Goal: Transaction & Acquisition: Subscribe to service/newsletter

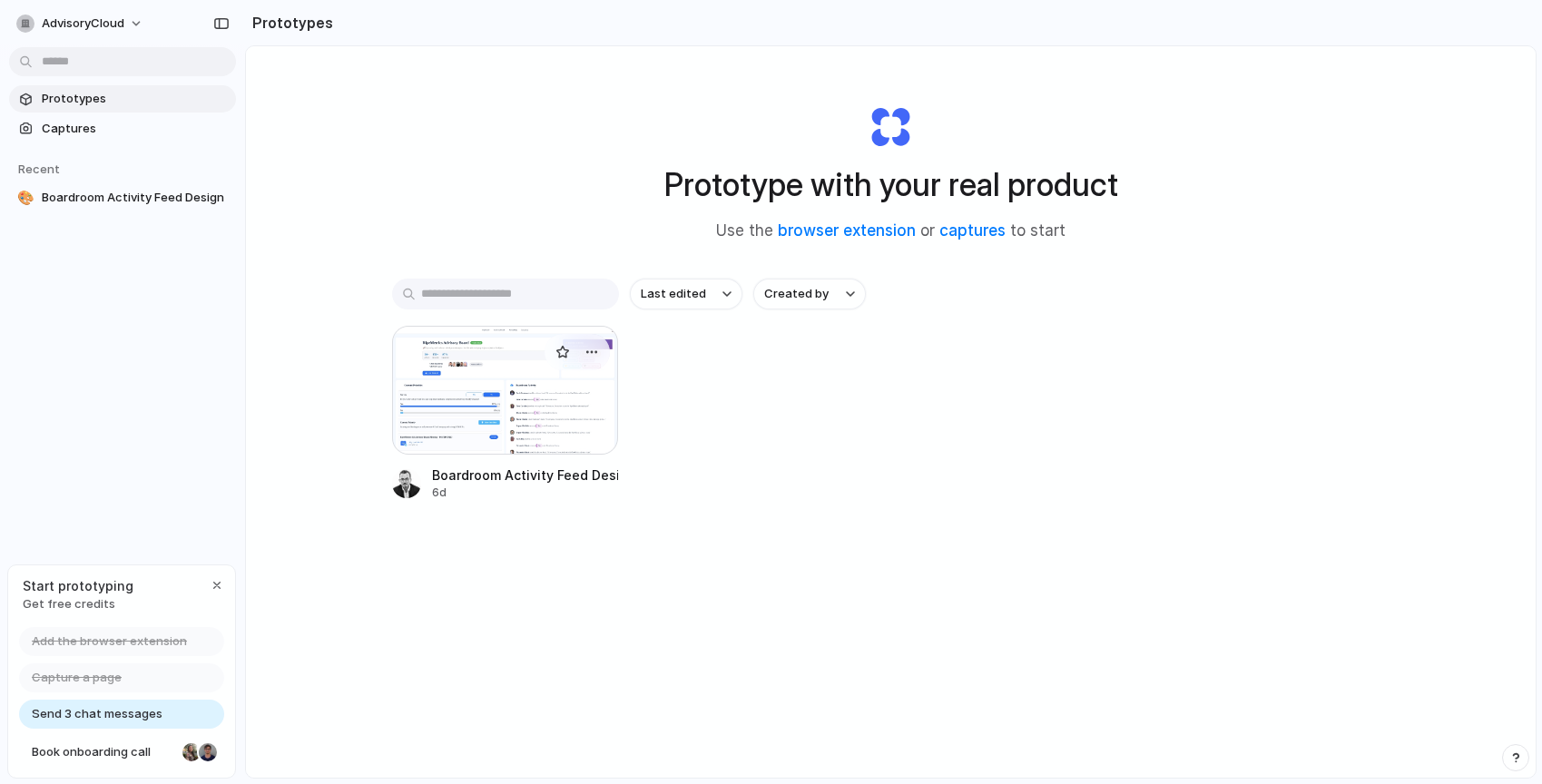
click at [506, 403] on div at bounding box center [506, 390] width 227 height 129
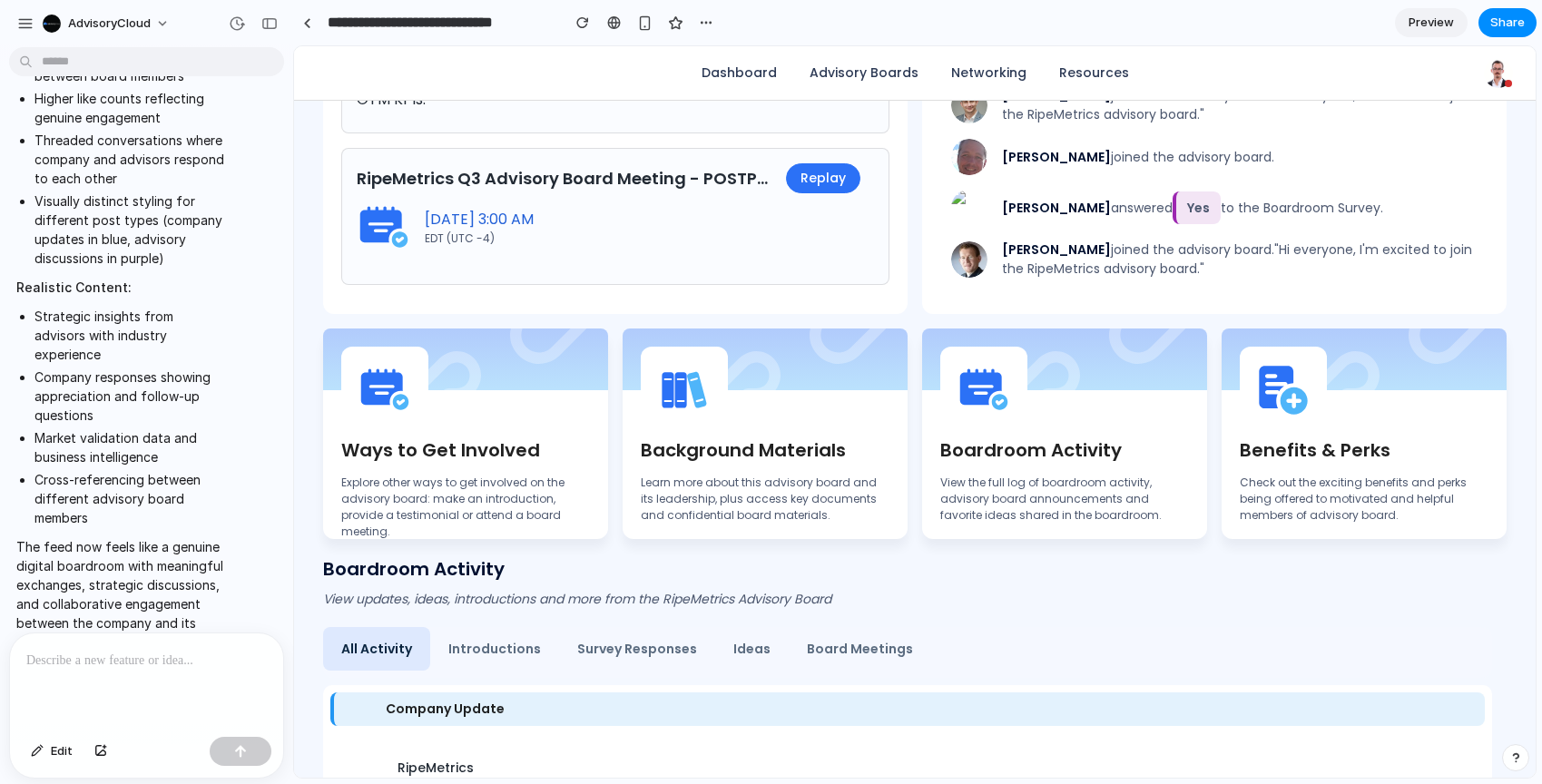
scroll to position [844, 0]
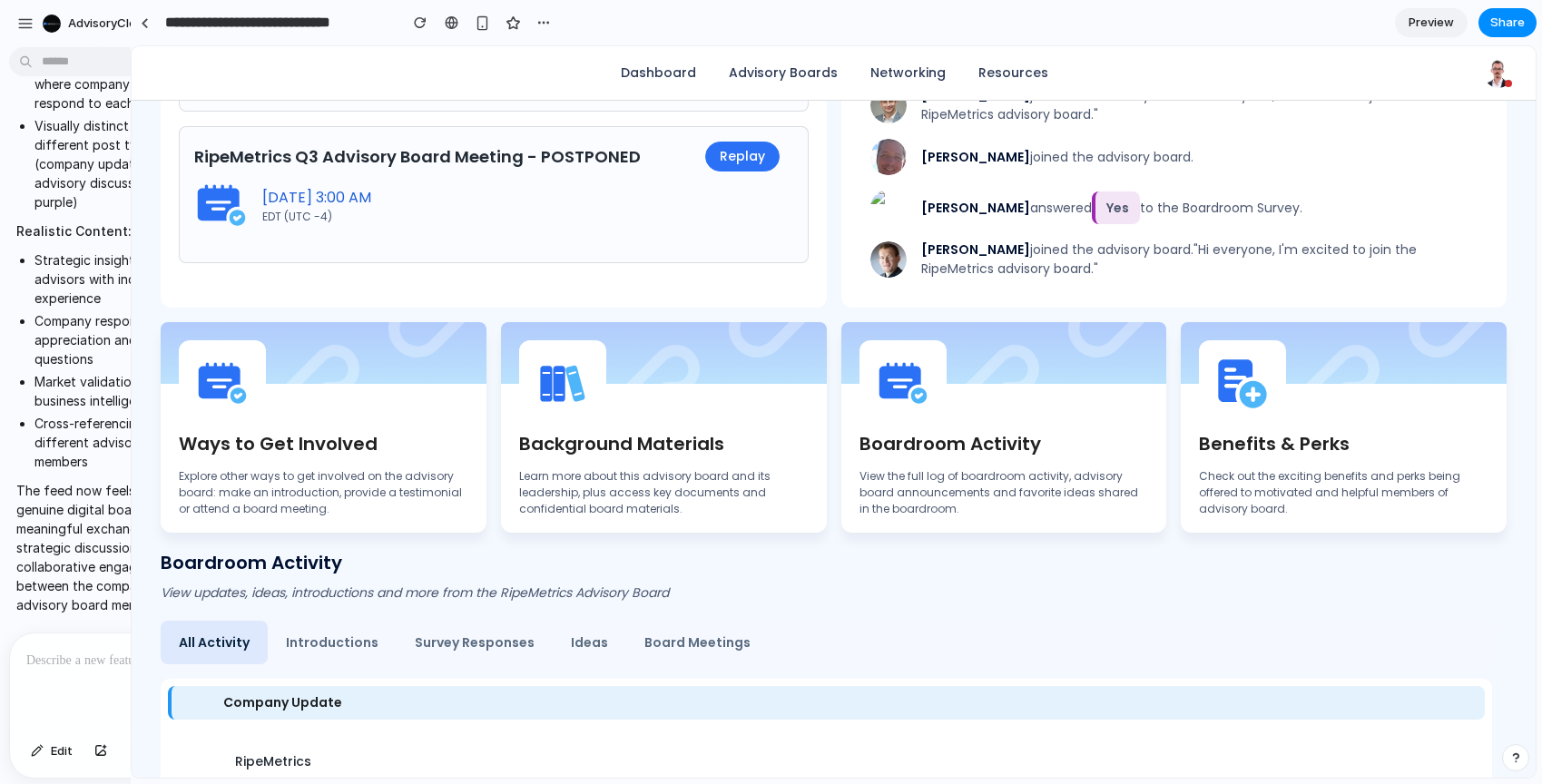
drag, startPoint x: 403, startPoint y: 331, endPoint x: 135, endPoint y: 361, distance: 269.7
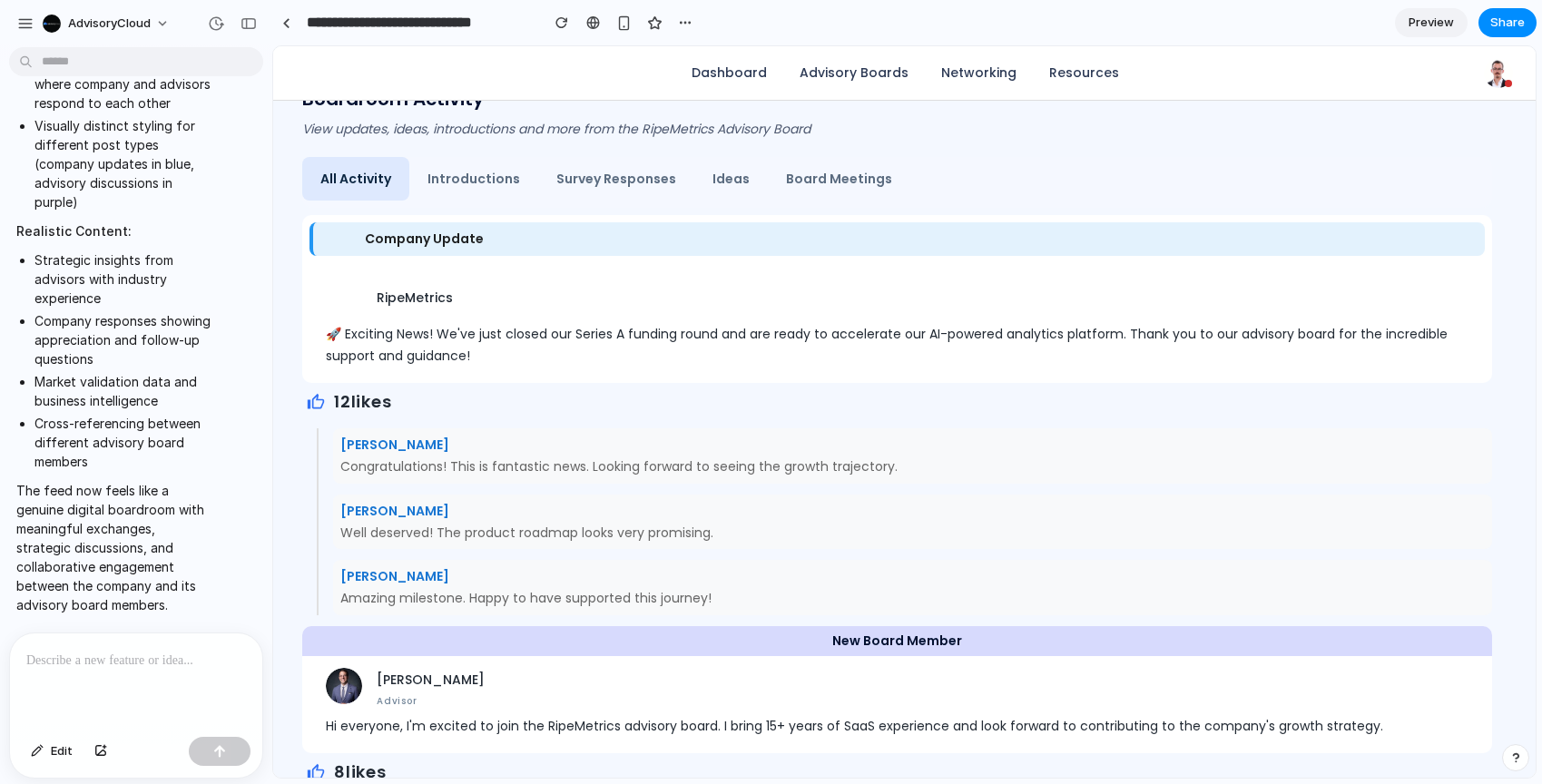
scroll to position [0, 0]
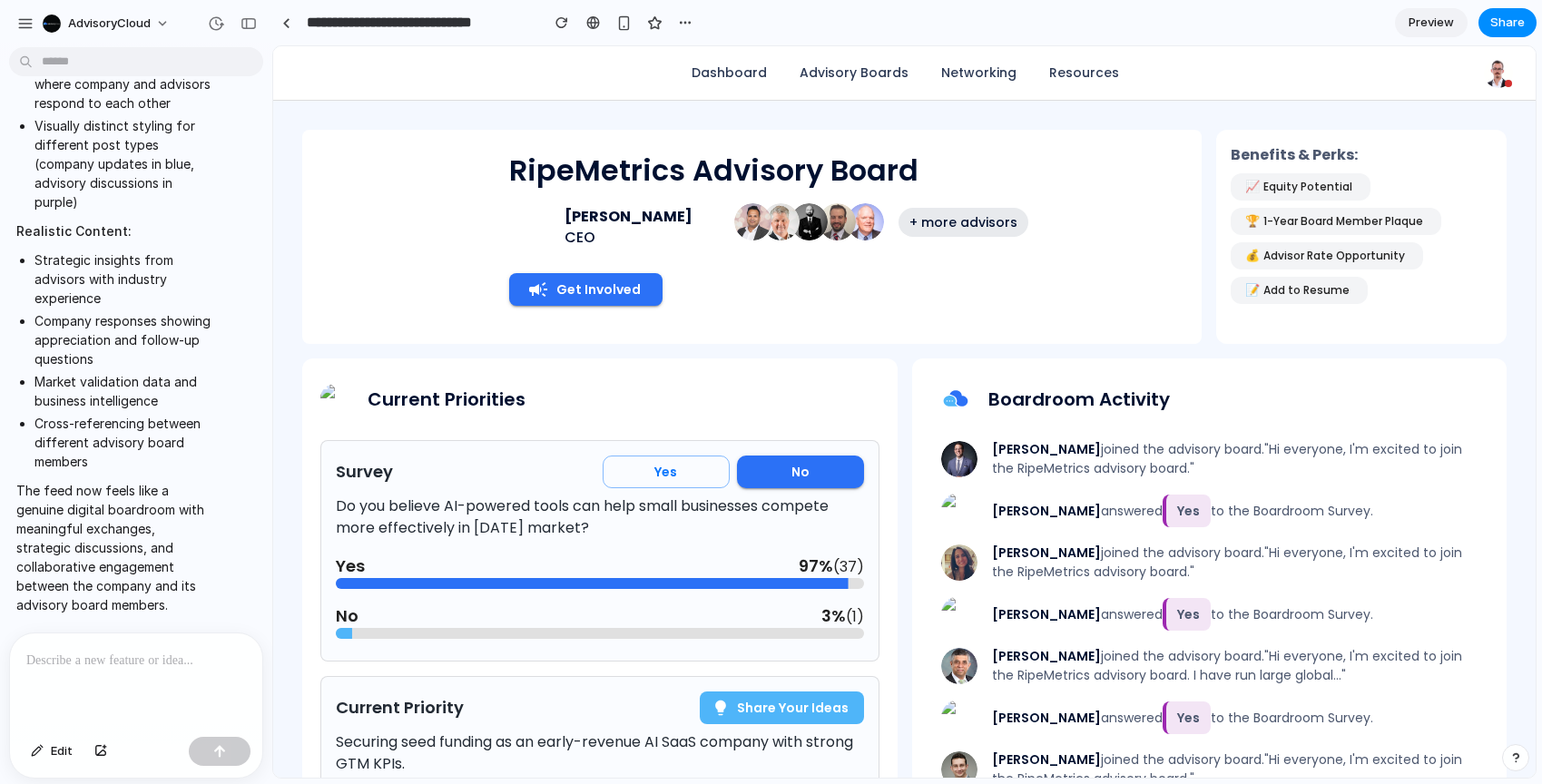
click at [171, 650] on p at bounding box center [136, 660] width 220 height 22
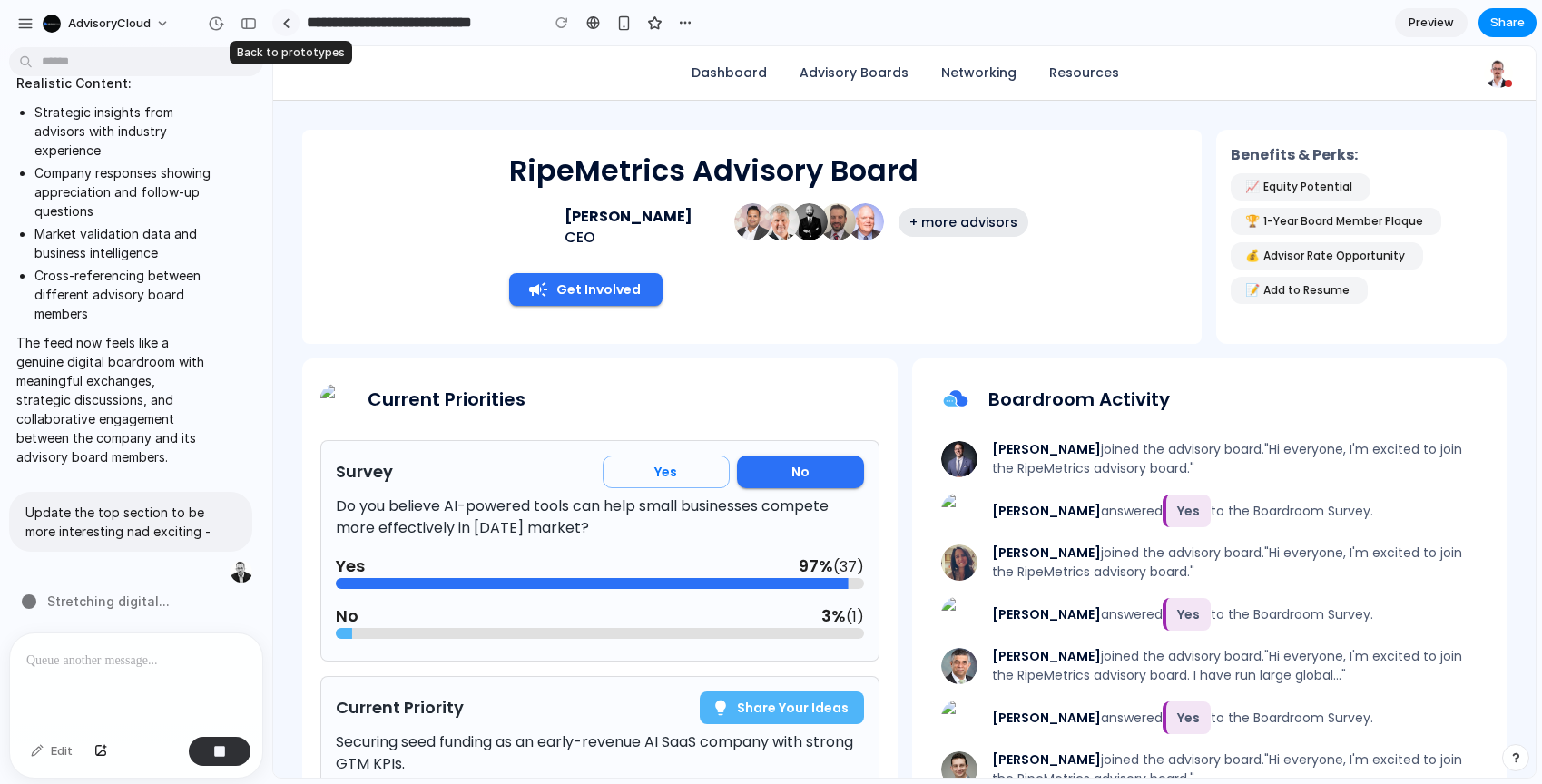
click at [283, 22] on div at bounding box center [286, 23] width 8 height 10
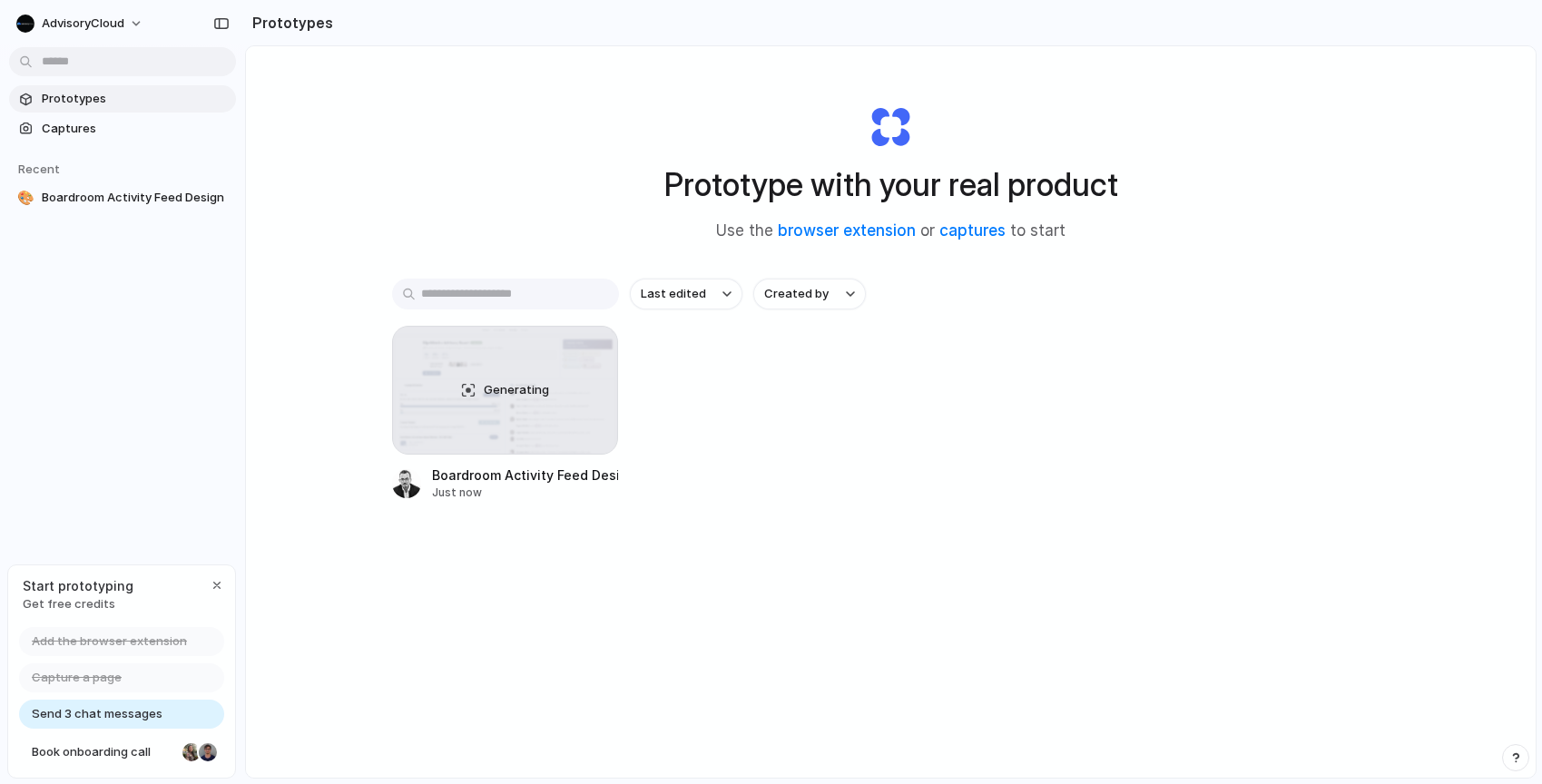
click at [762, 384] on div "Generating Boardroom Activity Feed Design Just now" at bounding box center [891, 413] width 998 height 175
click at [987, 234] on link "captures" at bounding box center [973, 231] width 66 height 18
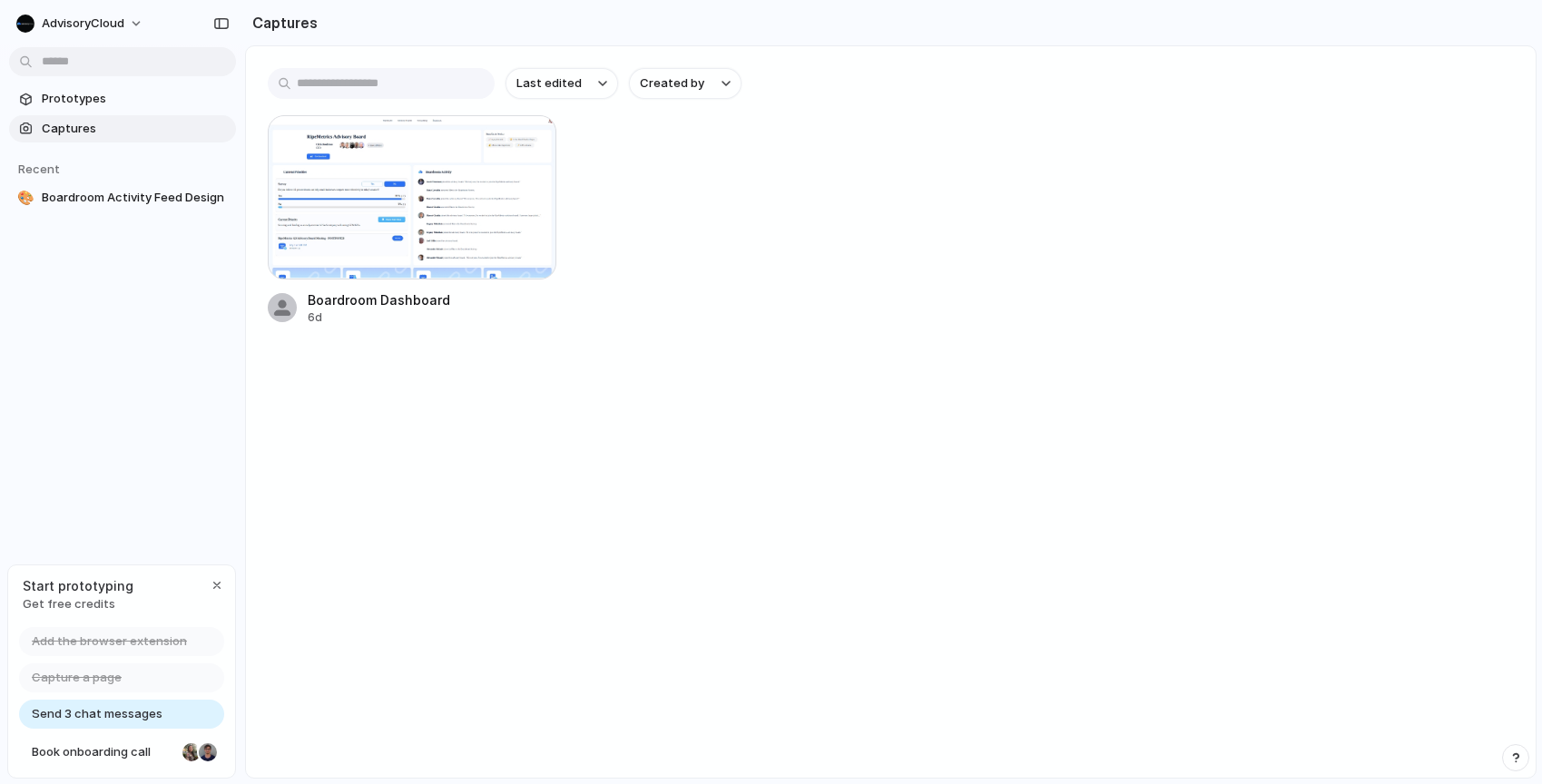
click at [695, 233] on div "Boardroom Dashboard 6d" at bounding box center [891, 220] width 1246 height 210
click at [221, 584] on div "button" at bounding box center [217, 585] width 15 height 15
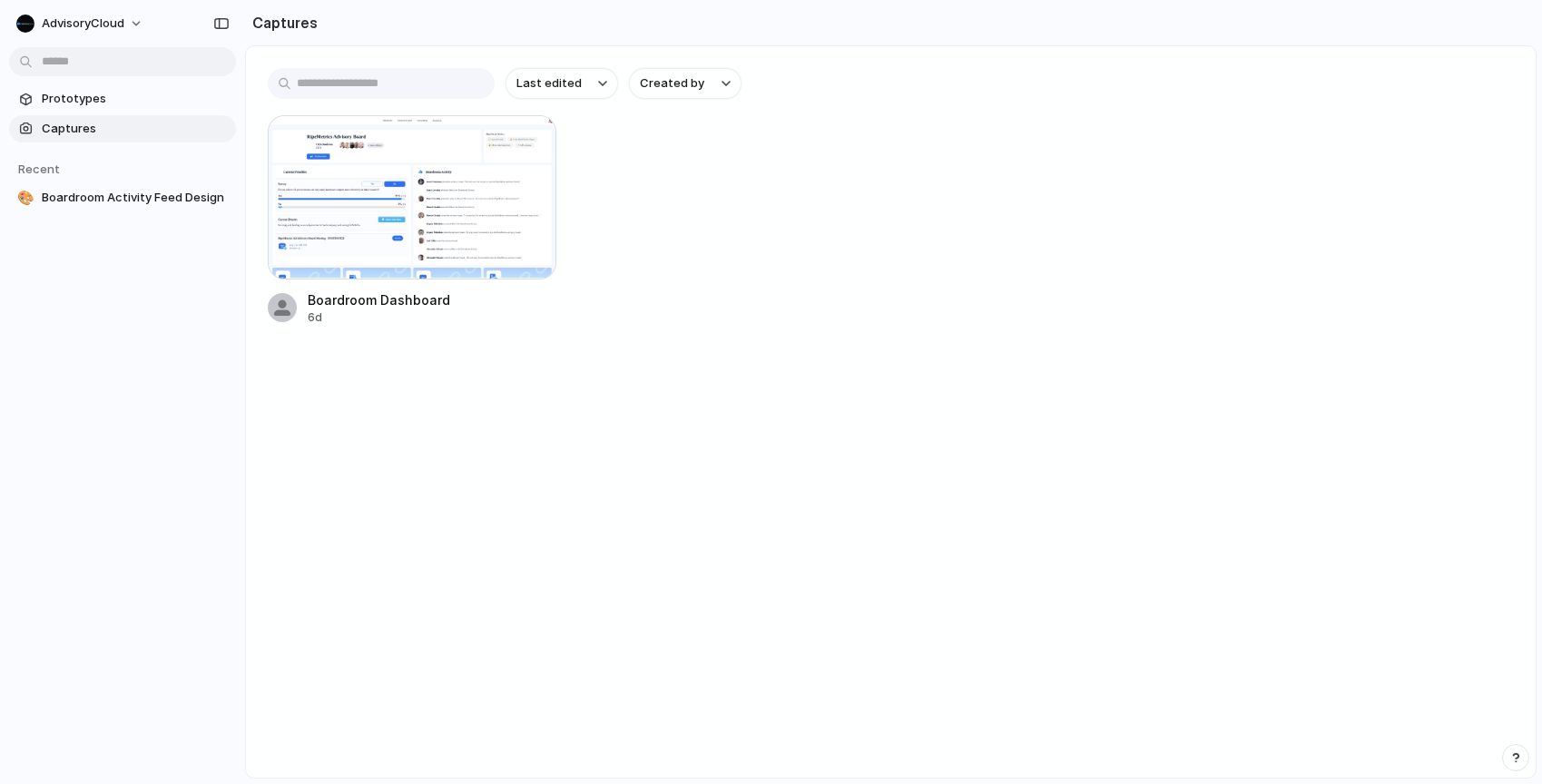
click at [102, 126] on span "Captures" at bounding box center [135, 129] width 187 height 18
click at [112, 98] on span "Prototypes" at bounding box center [135, 99] width 187 height 18
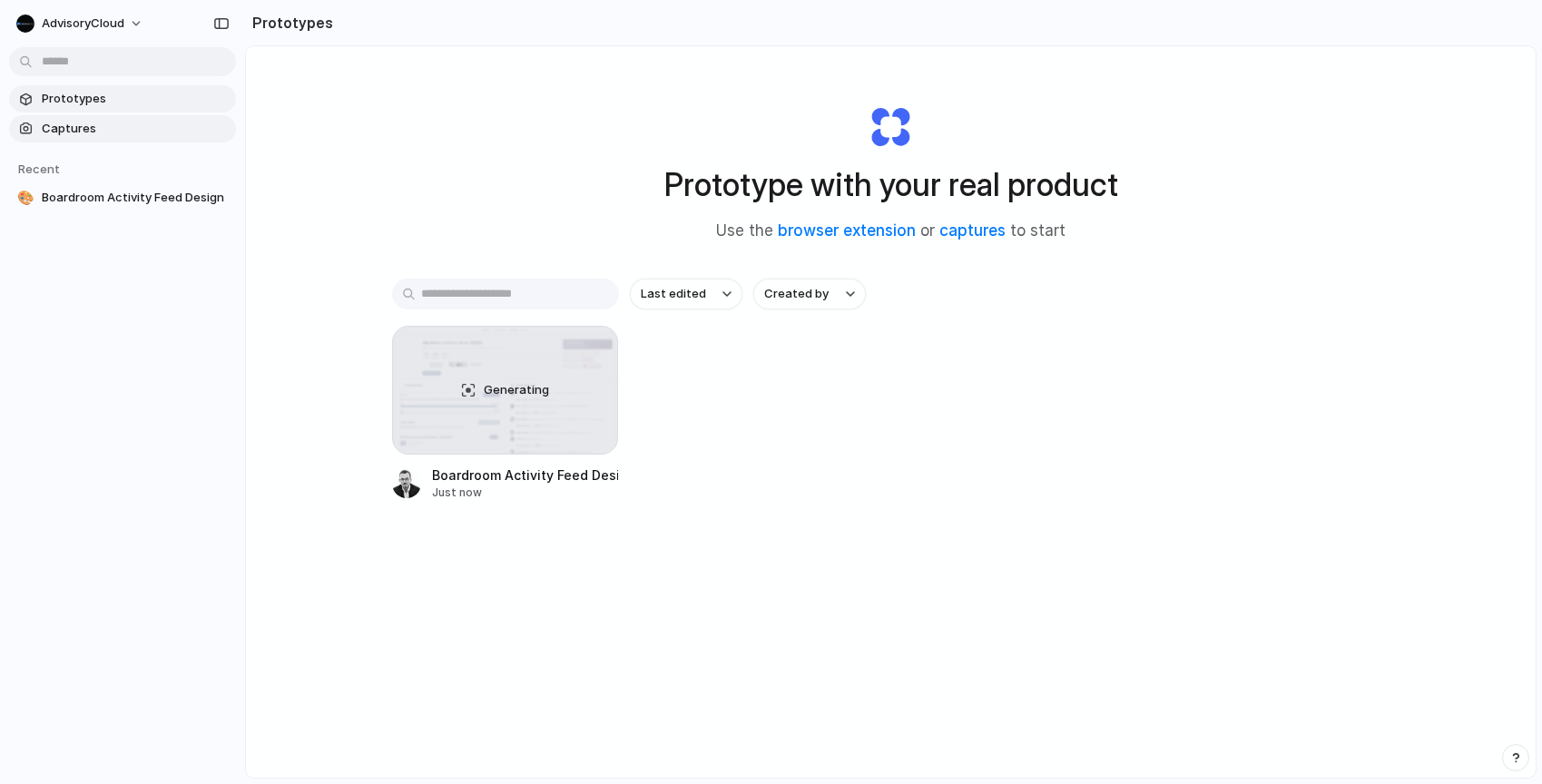
click at [112, 134] on span "Captures" at bounding box center [135, 129] width 187 height 18
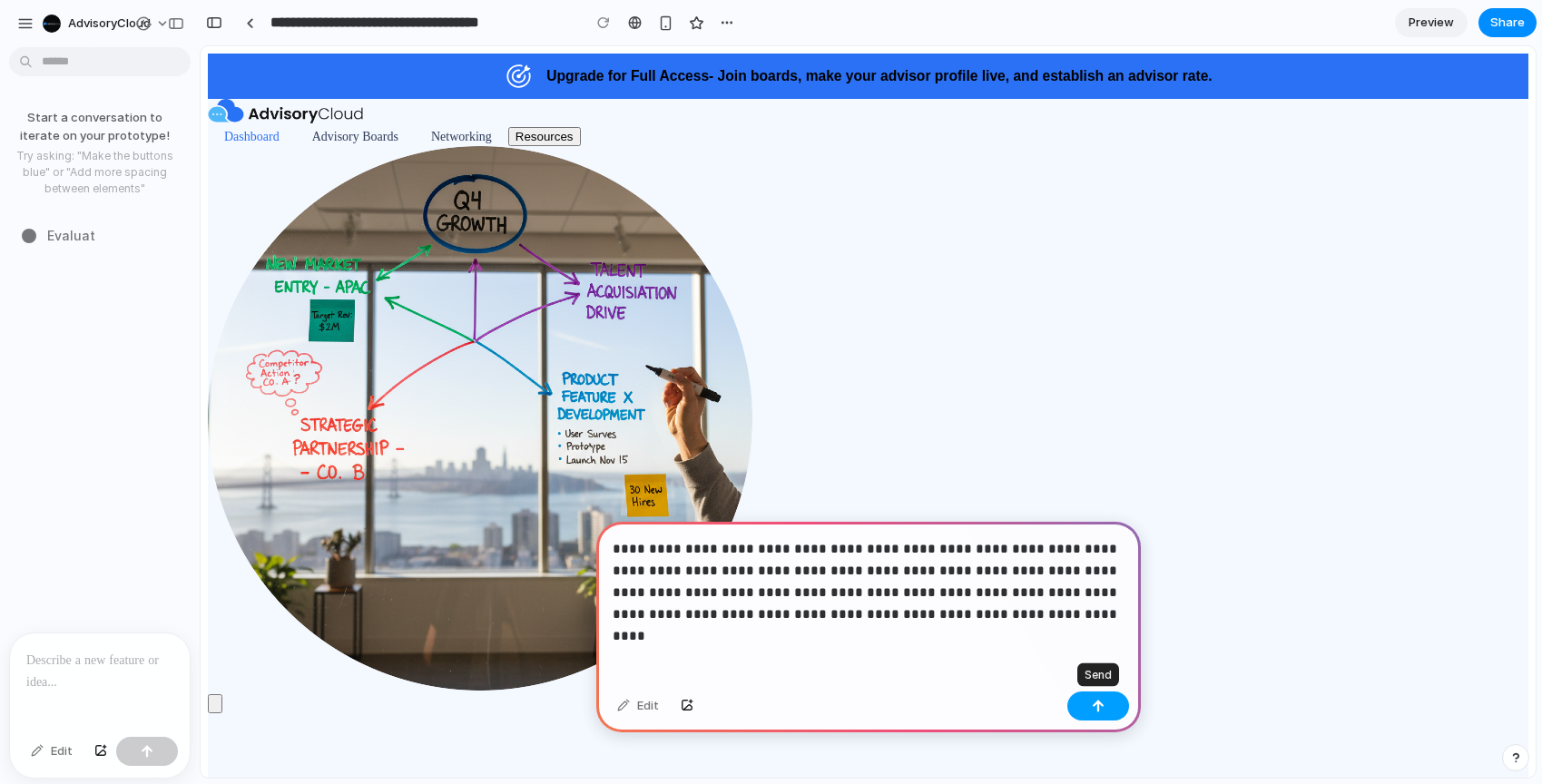
click at [1080, 707] on button "button" at bounding box center [1098, 706] width 61 height 29
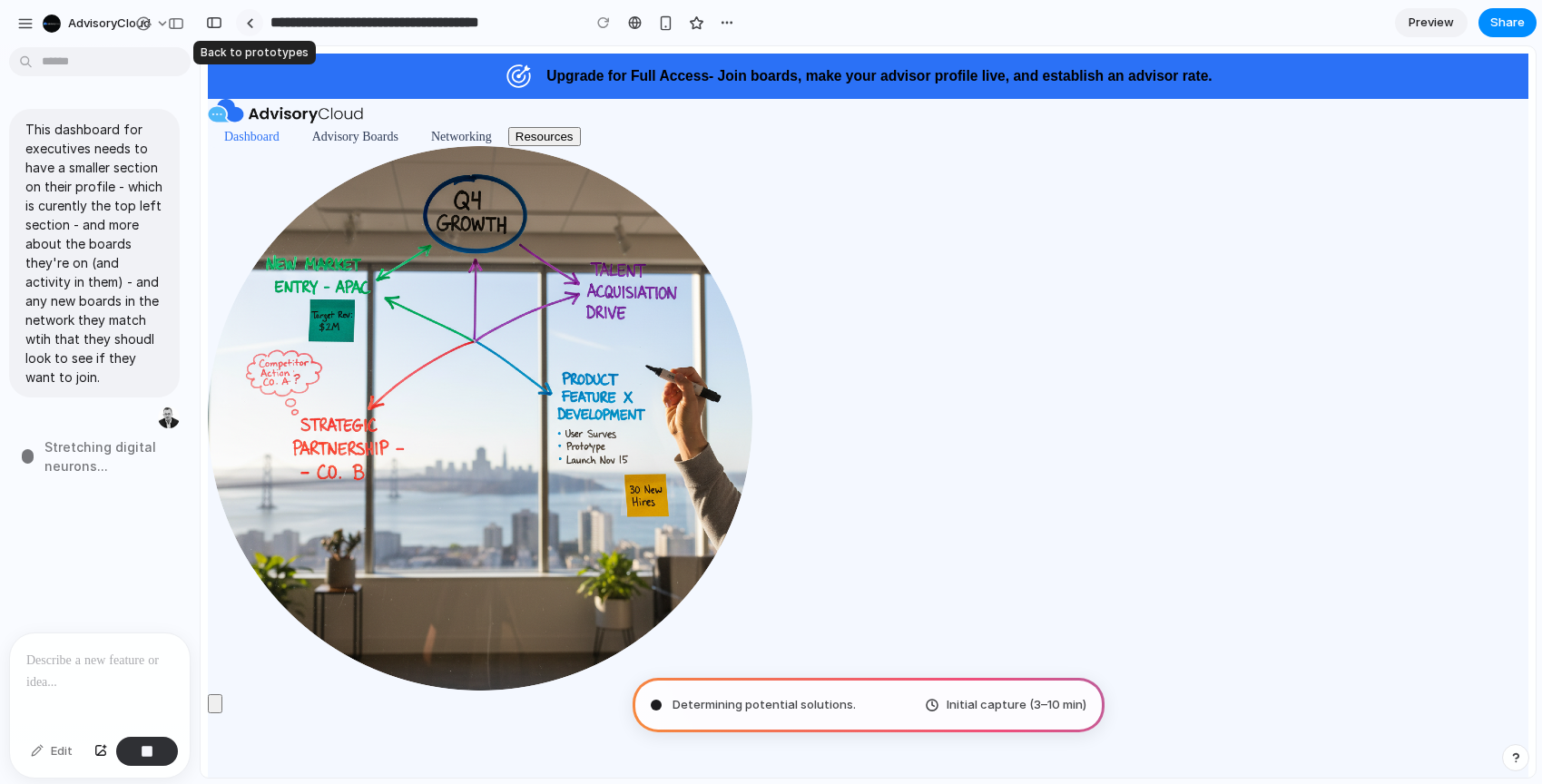
click at [254, 24] on link at bounding box center [250, 23] width 27 height 27
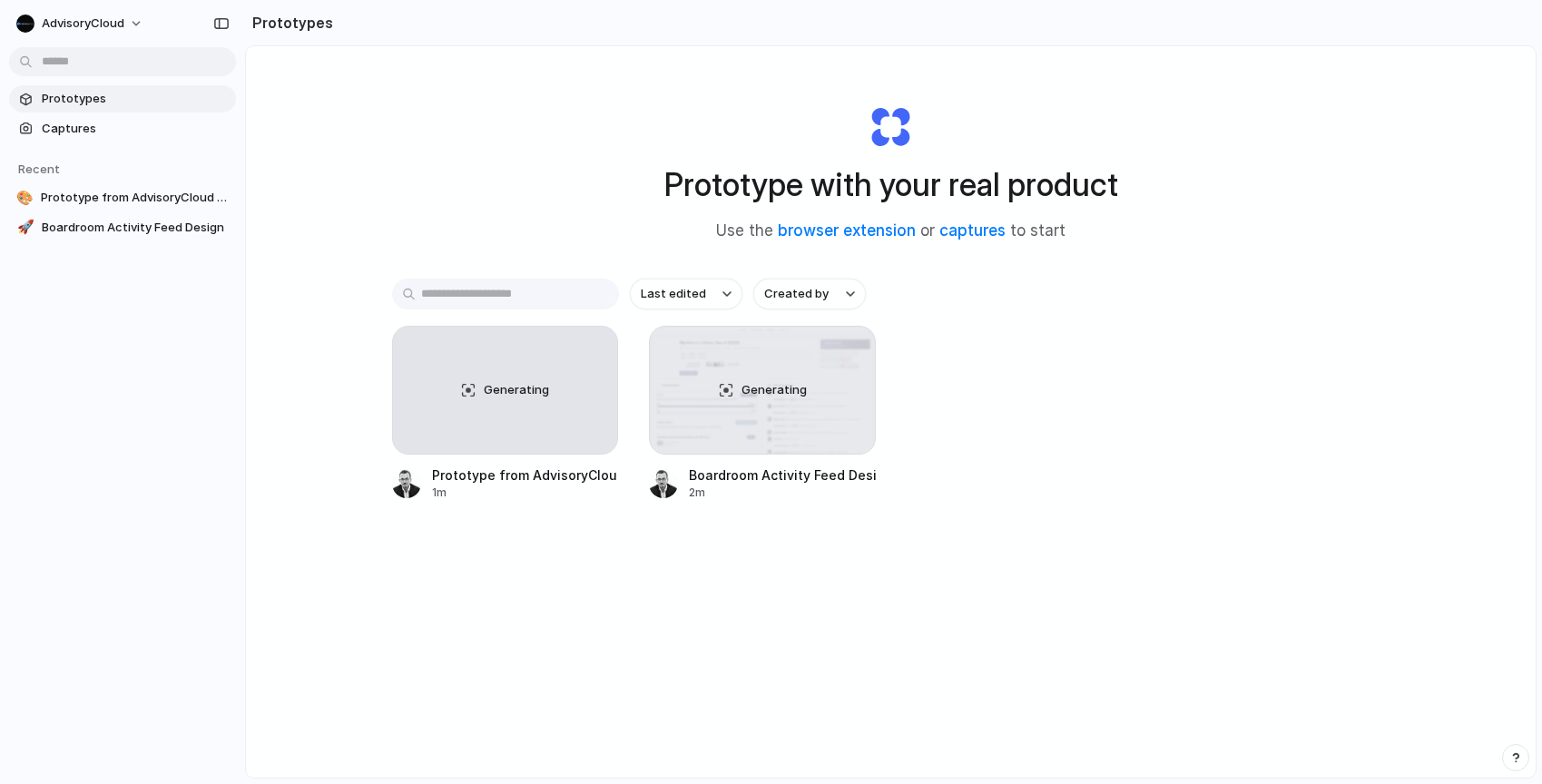
click at [130, 94] on span "Prototypes" at bounding box center [135, 99] width 187 height 18
click at [484, 371] on div "Generating" at bounding box center [506, 390] width 225 height 127
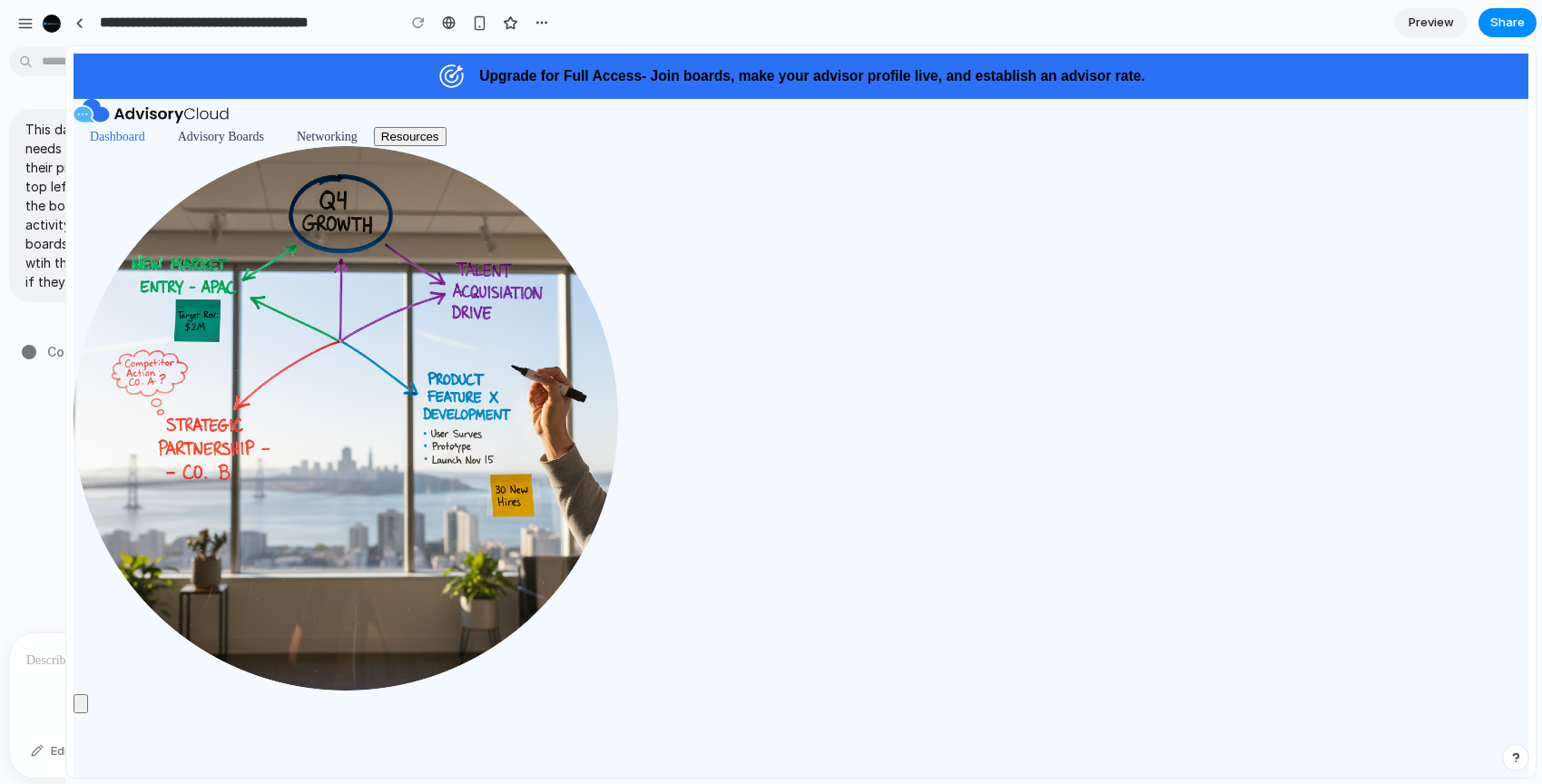
drag, startPoint x: 270, startPoint y: 349, endPoint x: 65, endPoint y: 353, distance: 205.0
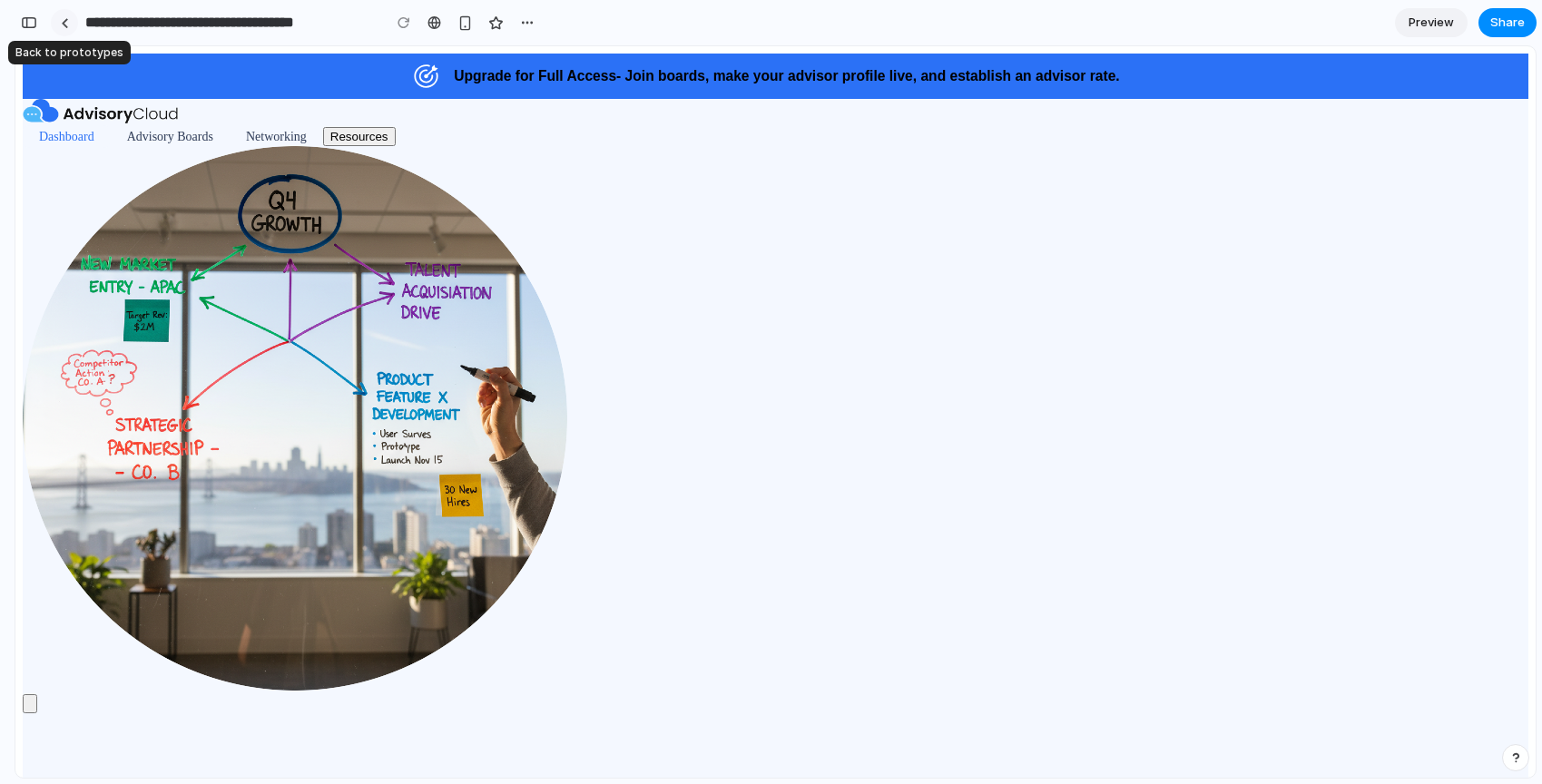
click at [73, 16] on link at bounding box center [65, 23] width 27 height 27
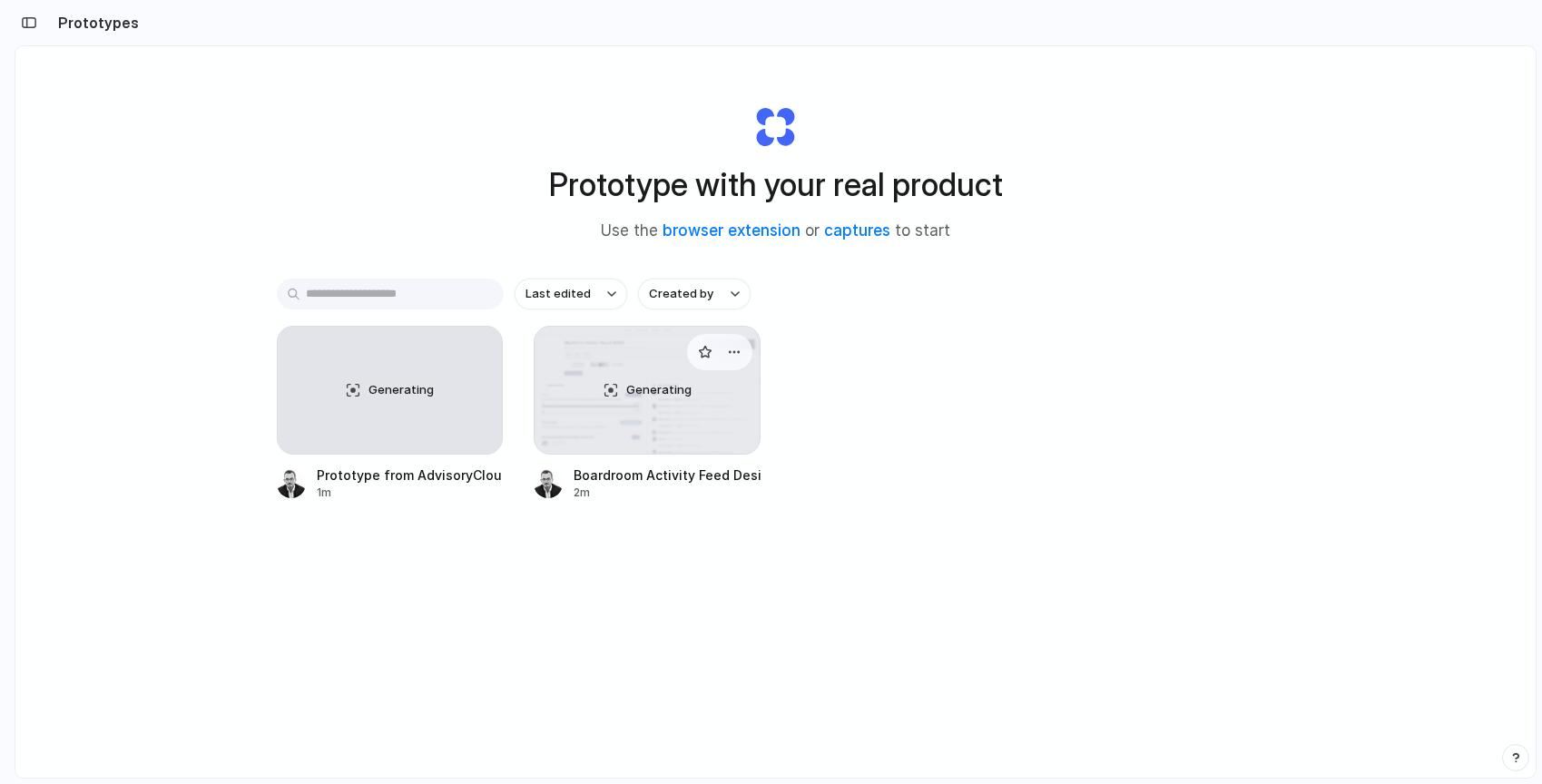
click at [695, 393] on div "Generating" at bounding box center [647, 390] width 225 height 127
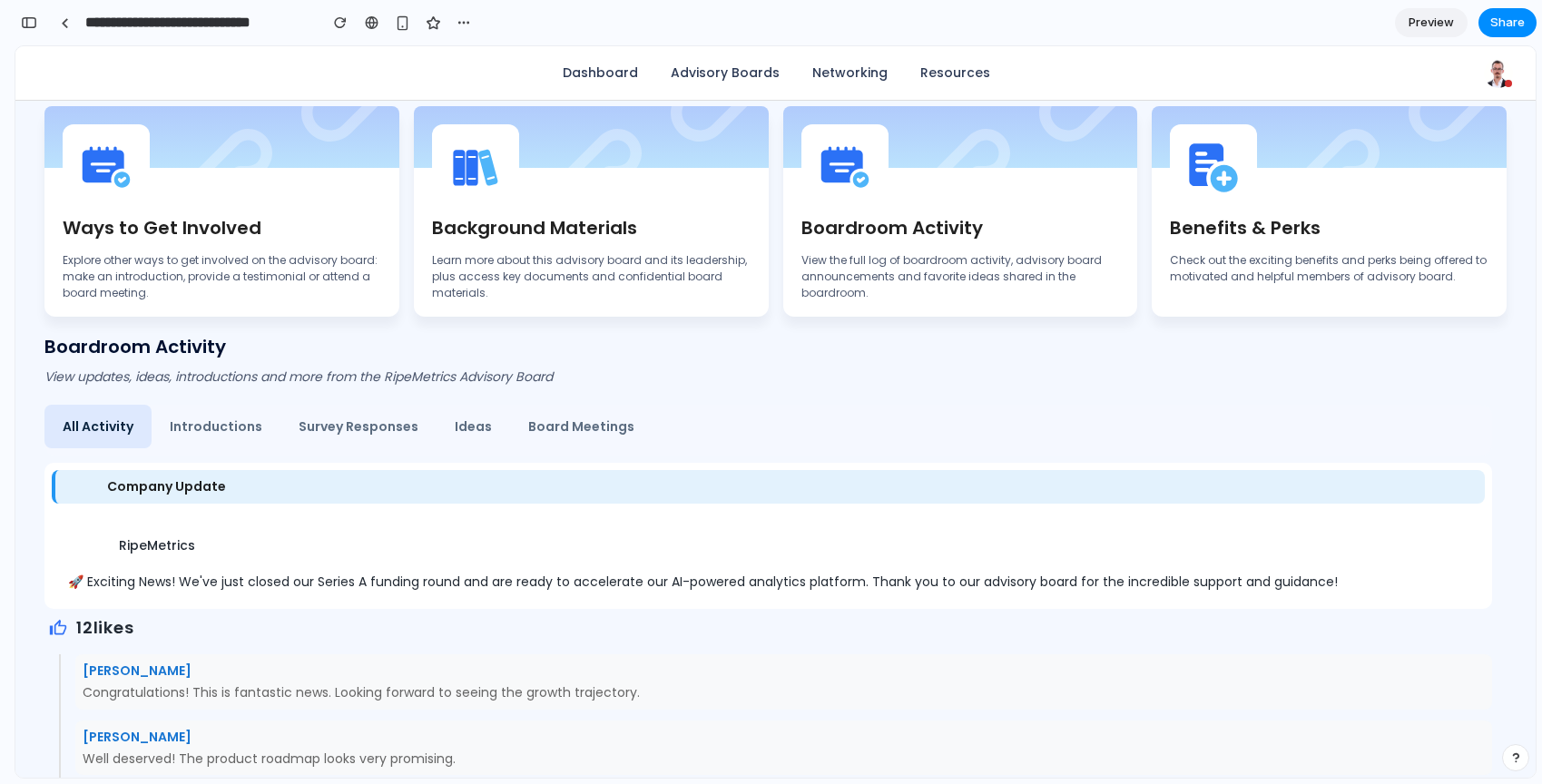
scroll to position [907, 0]
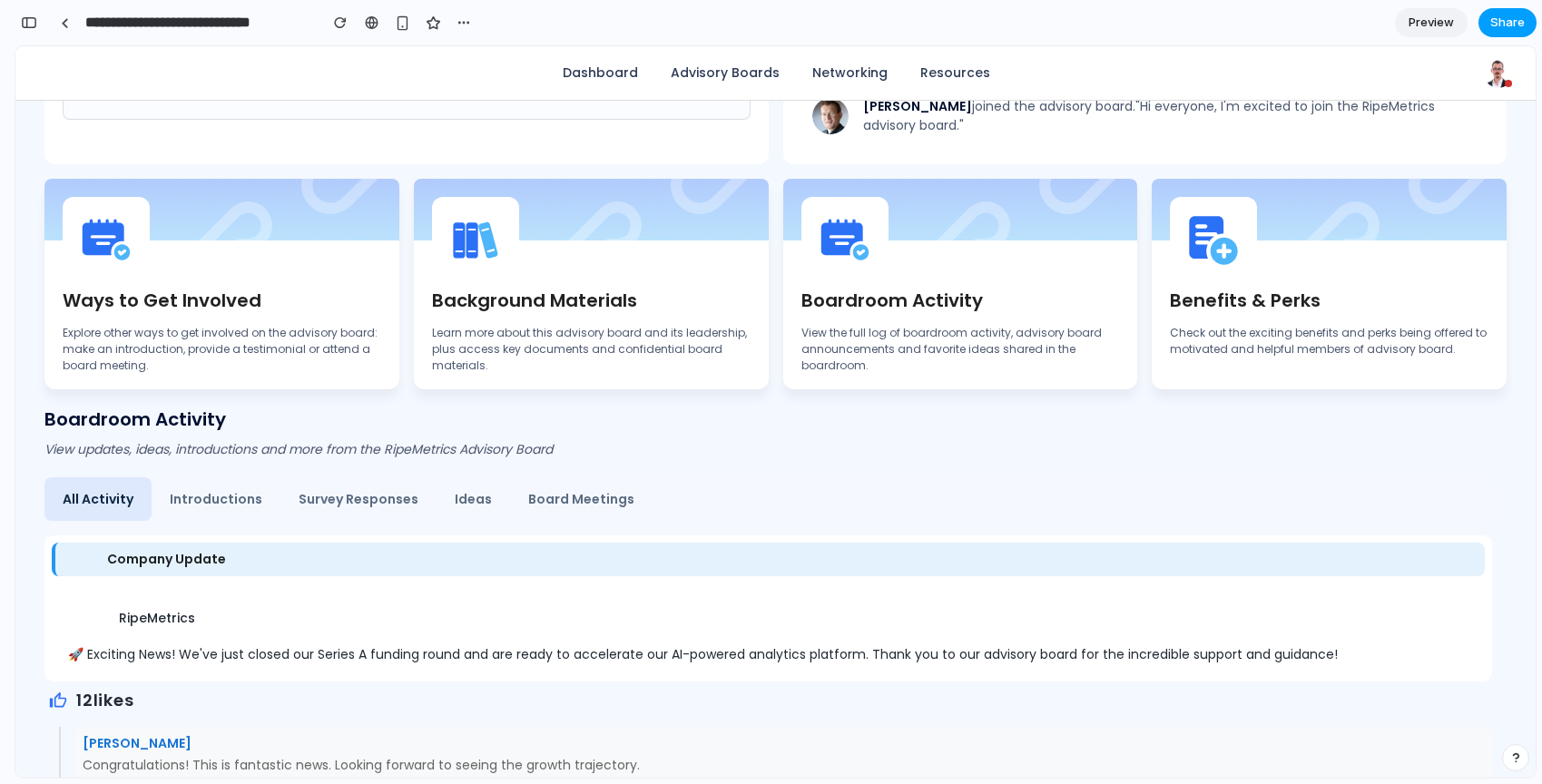
click at [1515, 27] on span "Share" at bounding box center [1508, 23] width 35 height 18
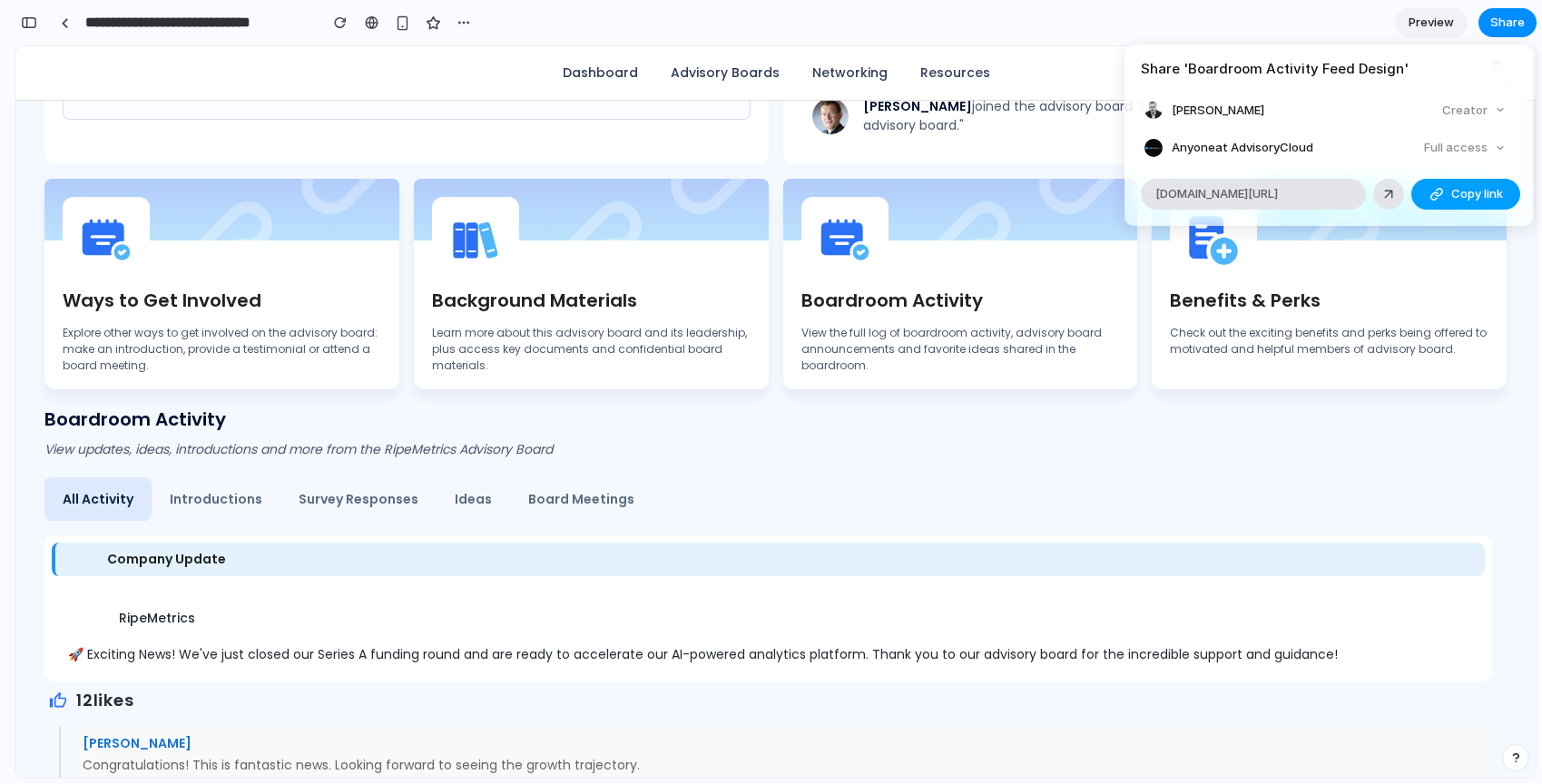
click at [1466, 196] on span "Copy link" at bounding box center [1477, 194] width 52 height 18
click at [67, 29] on div "Share ' Boardroom Activity Feed Design ' Chris Beaver Creator Anyone at Advisor…" at bounding box center [771, 392] width 1542 height 784
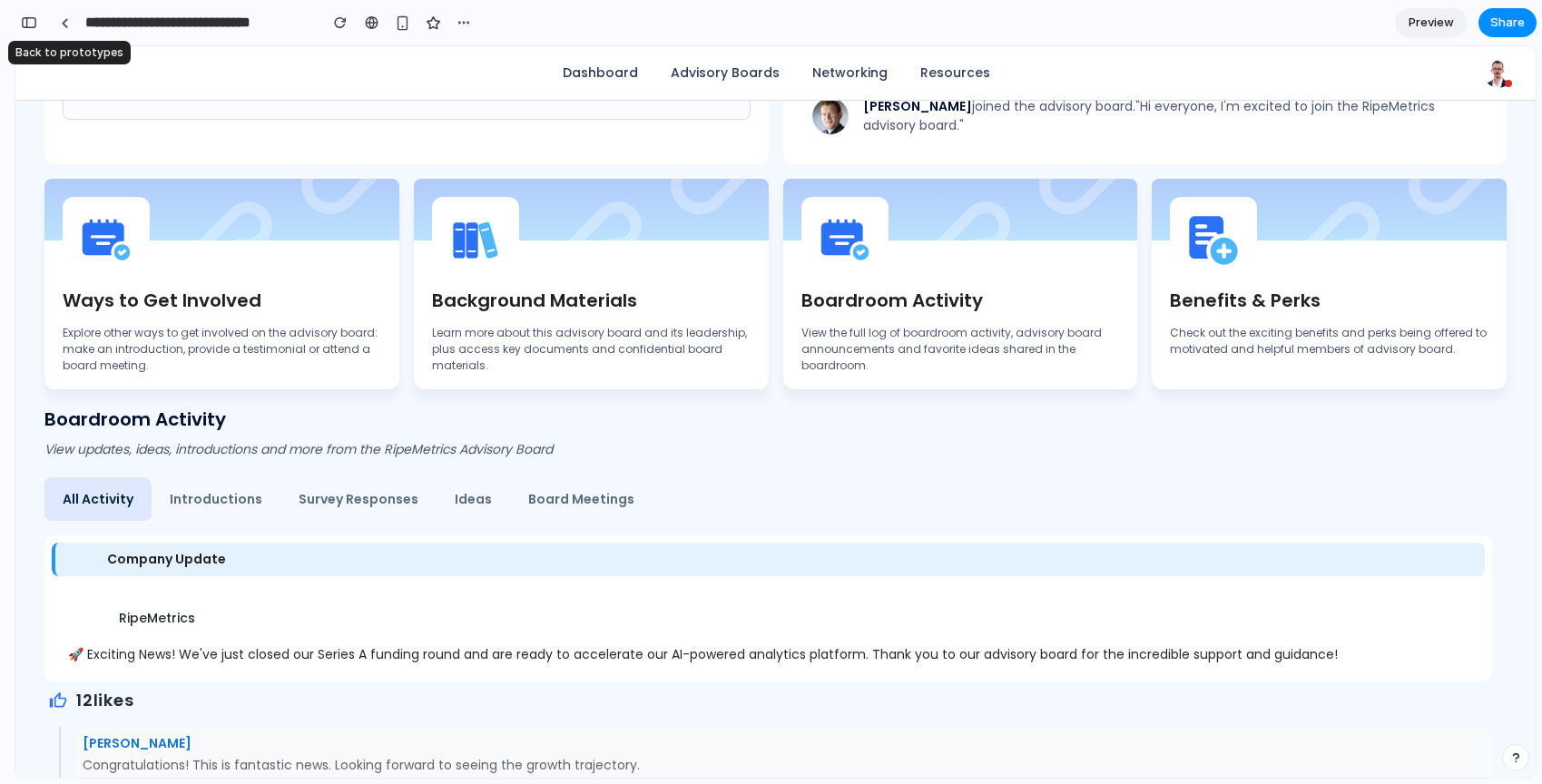
click at [67, 29] on link at bounding box center [65, 23] width 27 height 27
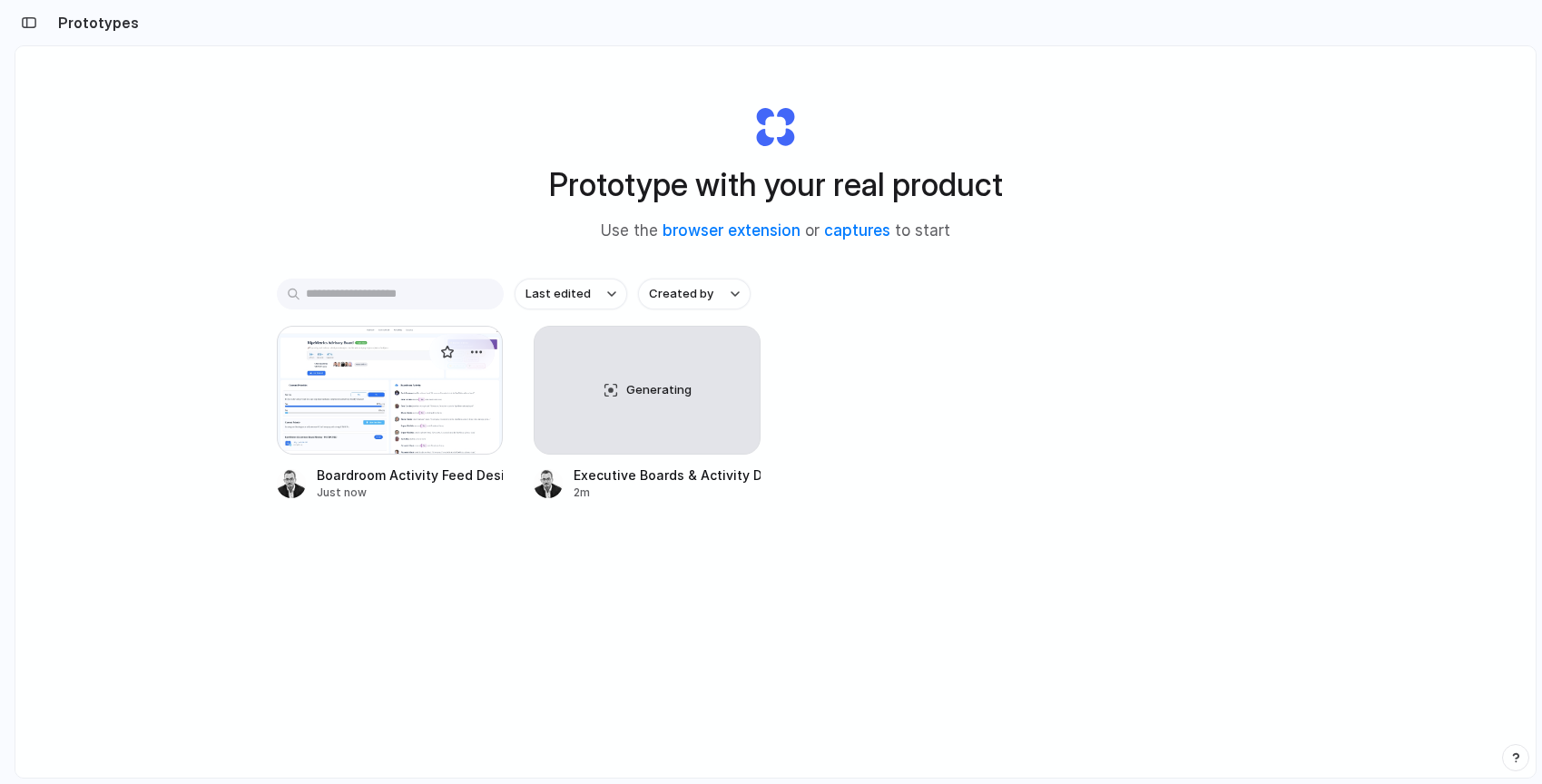
click at [385, 394] on div at bounding box center [391, 390] width 227 height 129
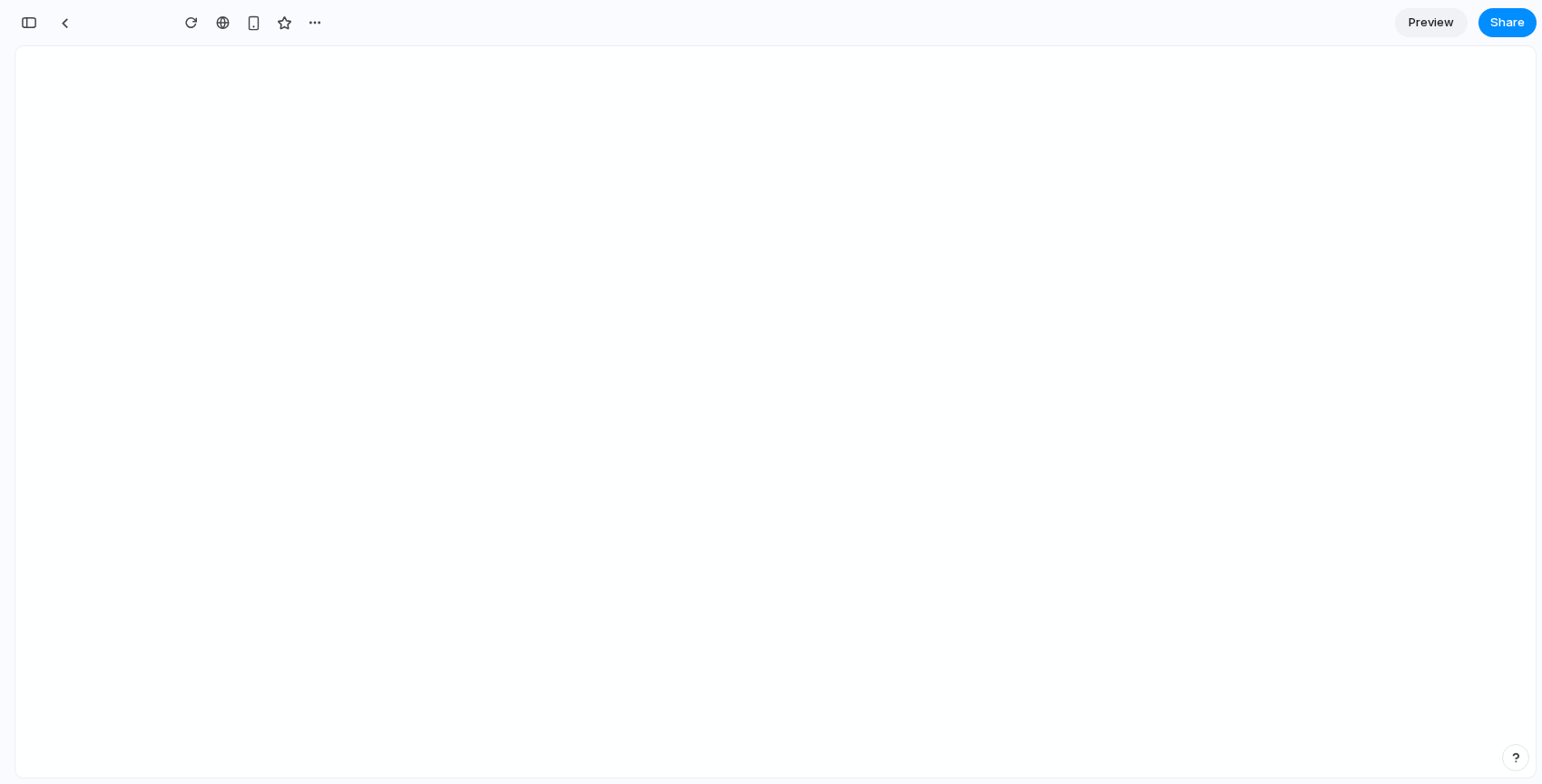
type input "**********"
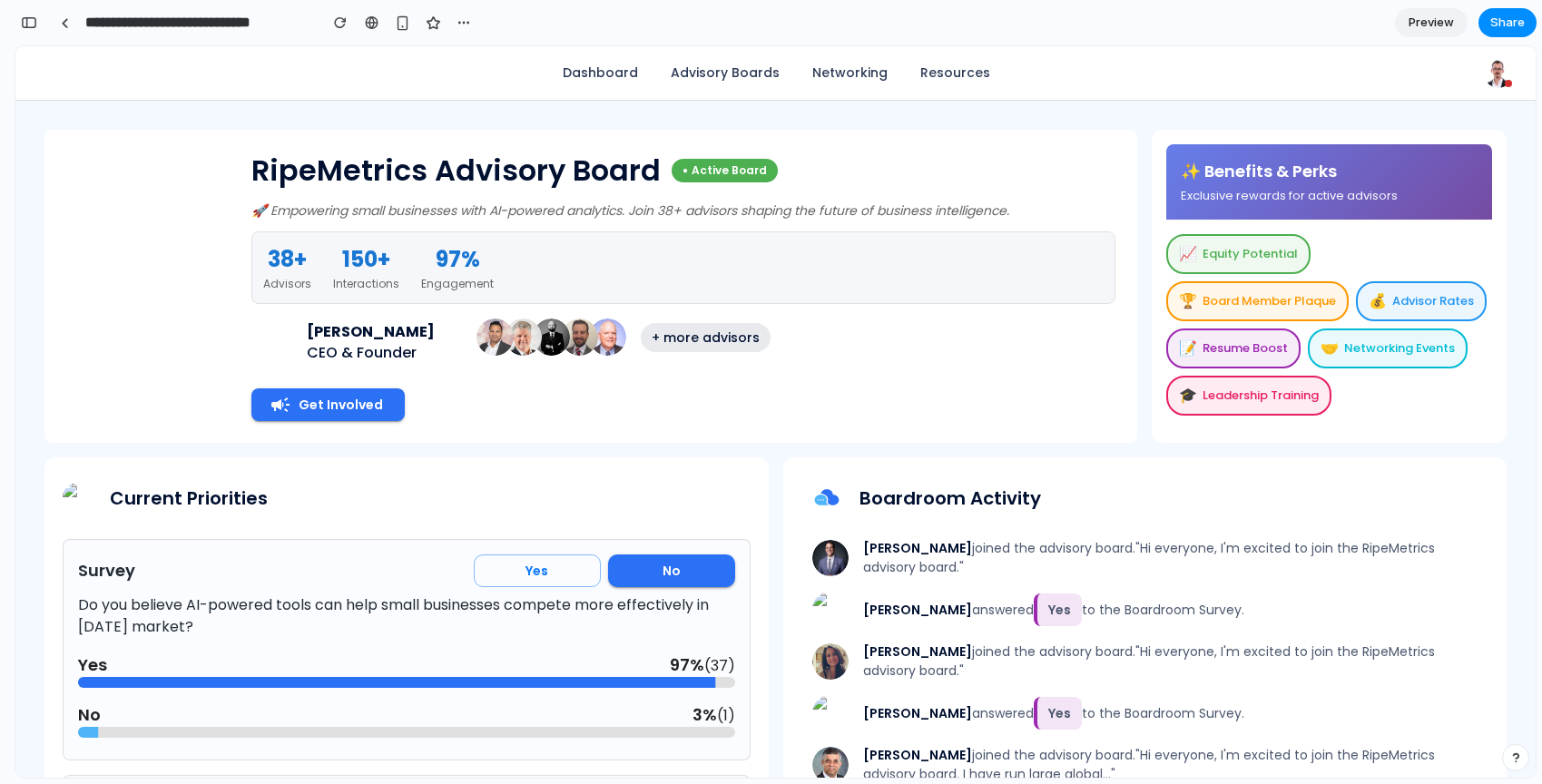
click at [79, 27] on div "**********" at bounding box center [264, 23] width 426 height 33
click at [60, 27] on div at bounding box center [64, 23] width 8 height 10
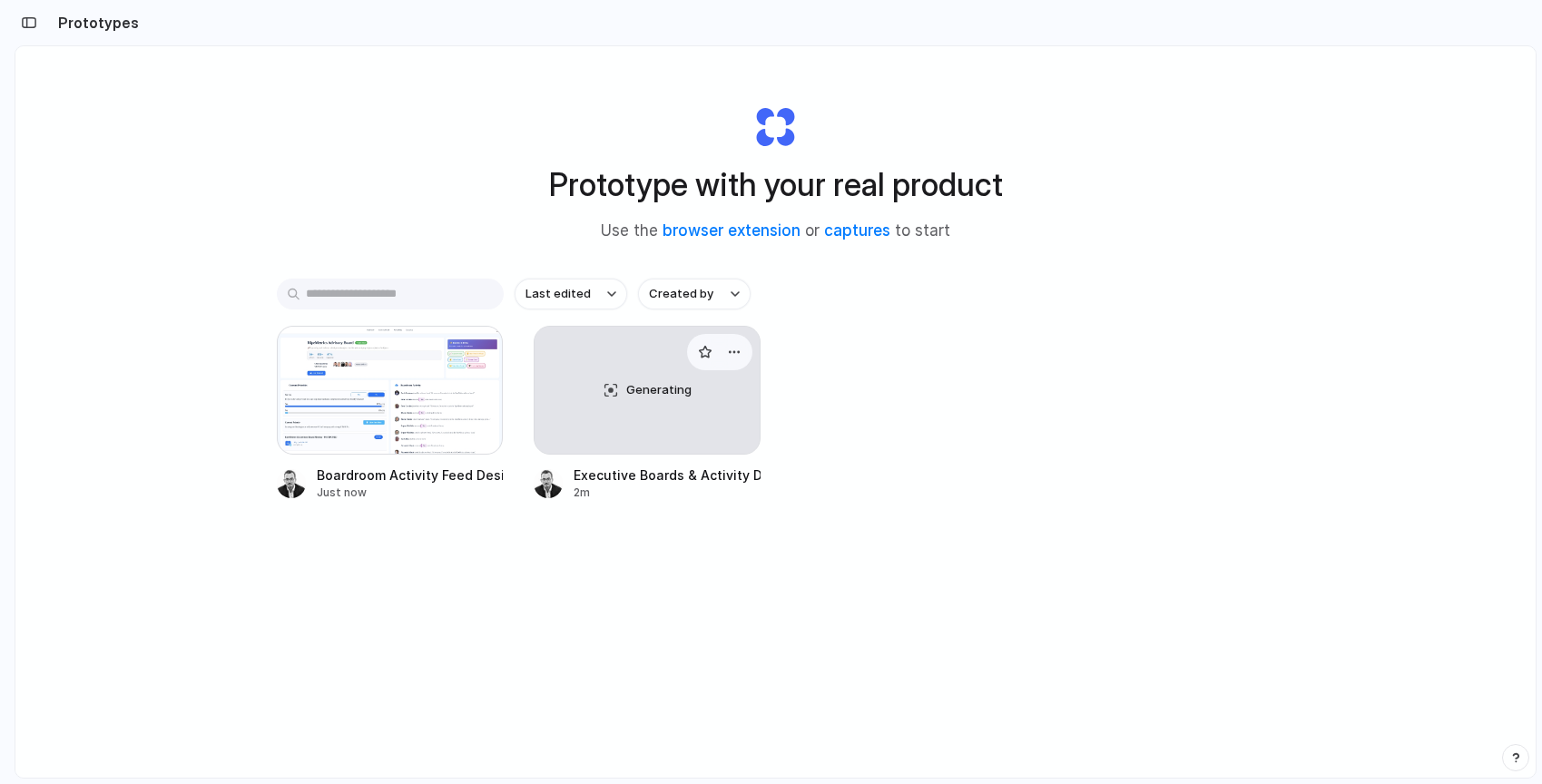
click at [633, 393] on span "Generating" at bounding box center [658, 391] width 65 height 18
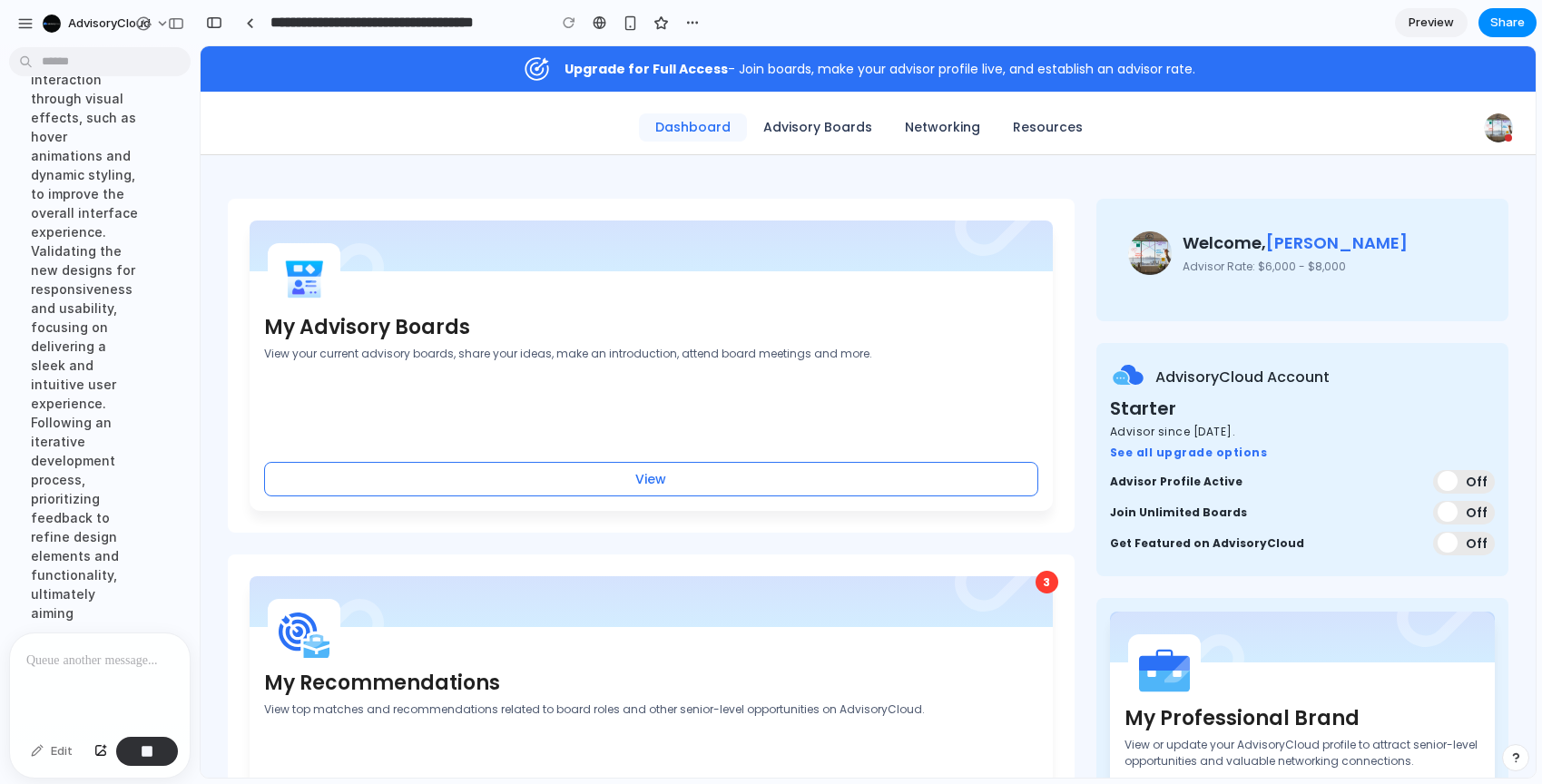
scroll to position [1508, 0]
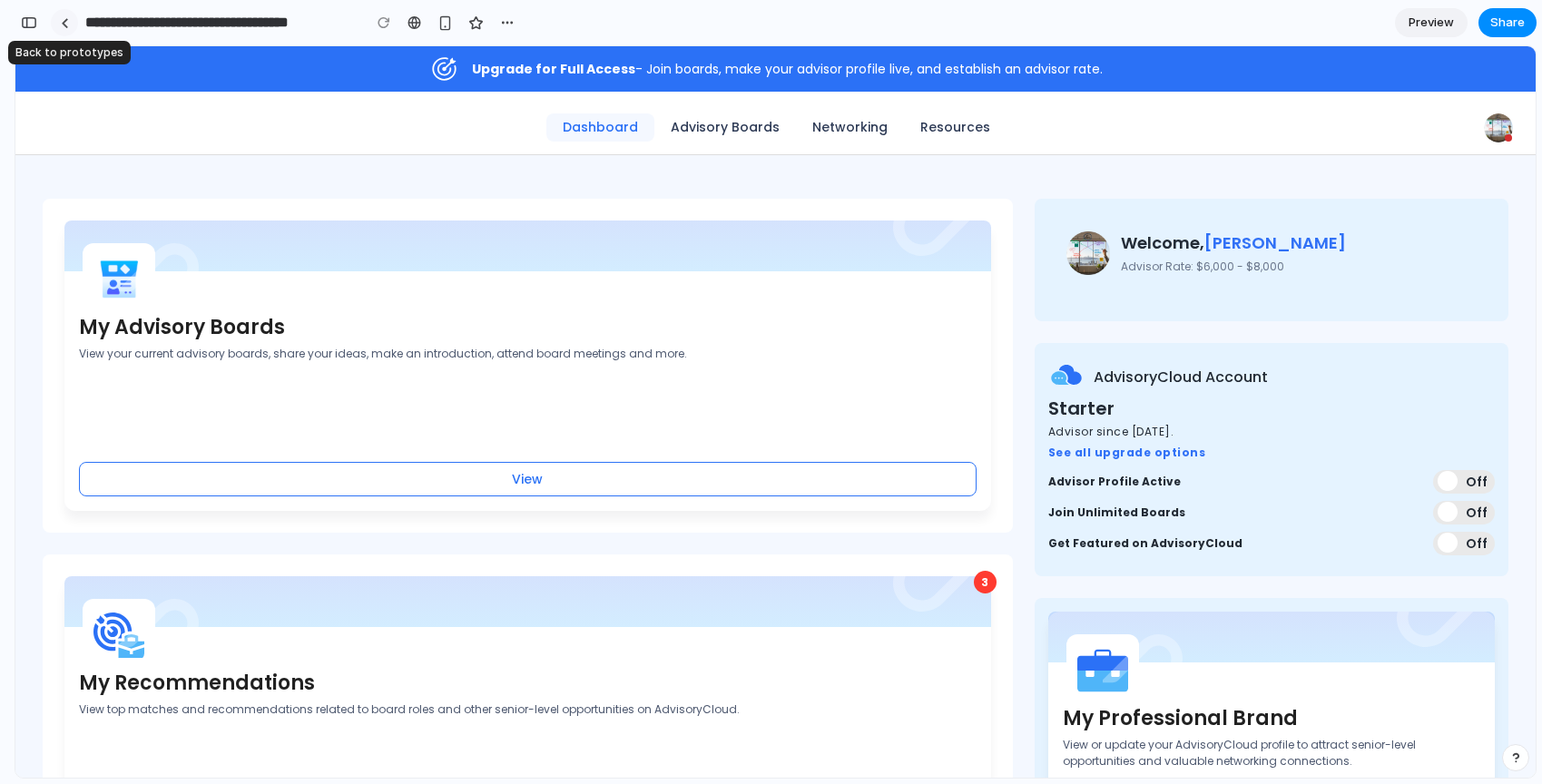
click at [72, 18] on link at bounding box center [65, 23] width 27 height 27
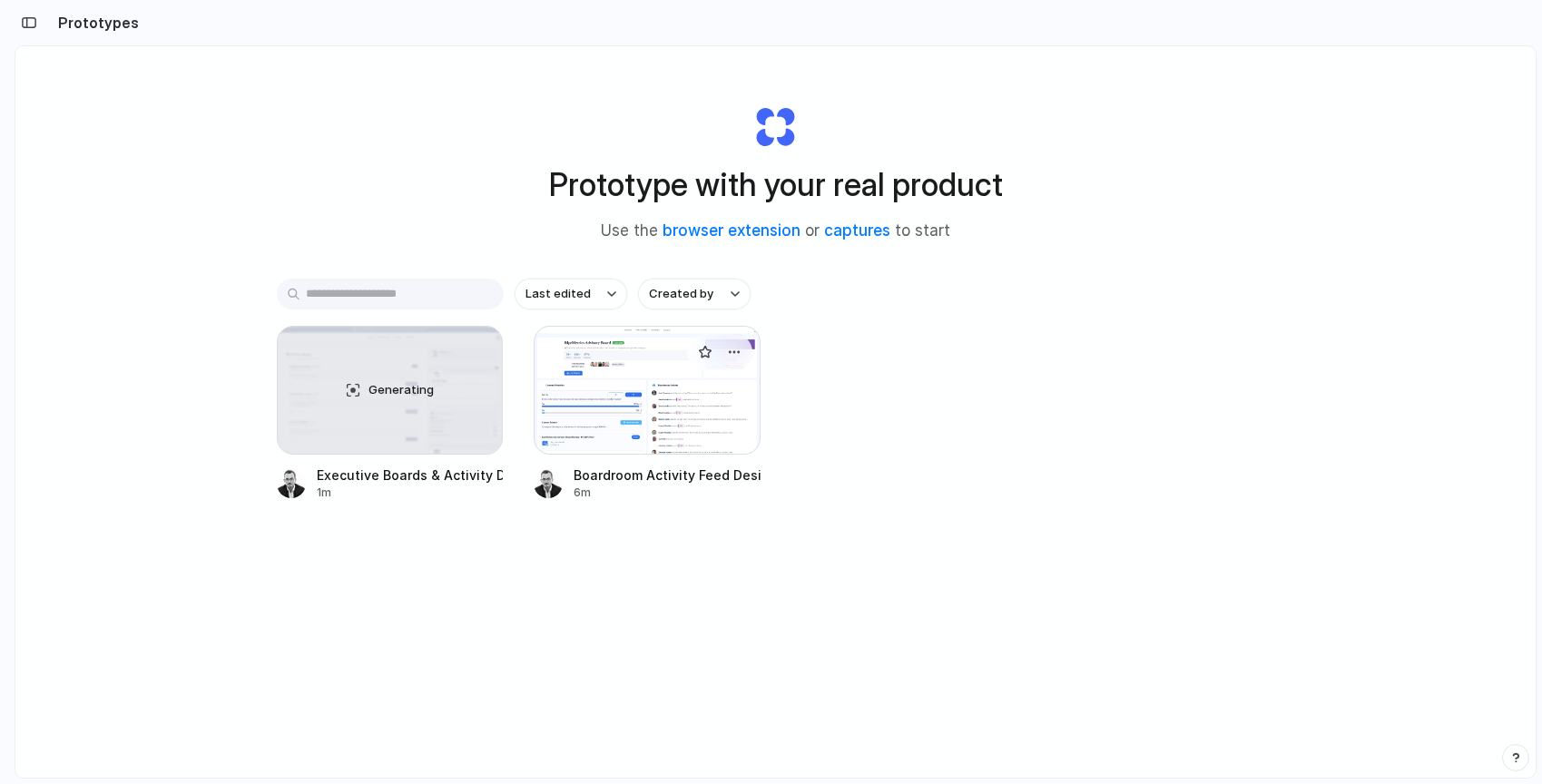
click at [645, 381] on div at bounding box center [647, 390] width 227 height 129
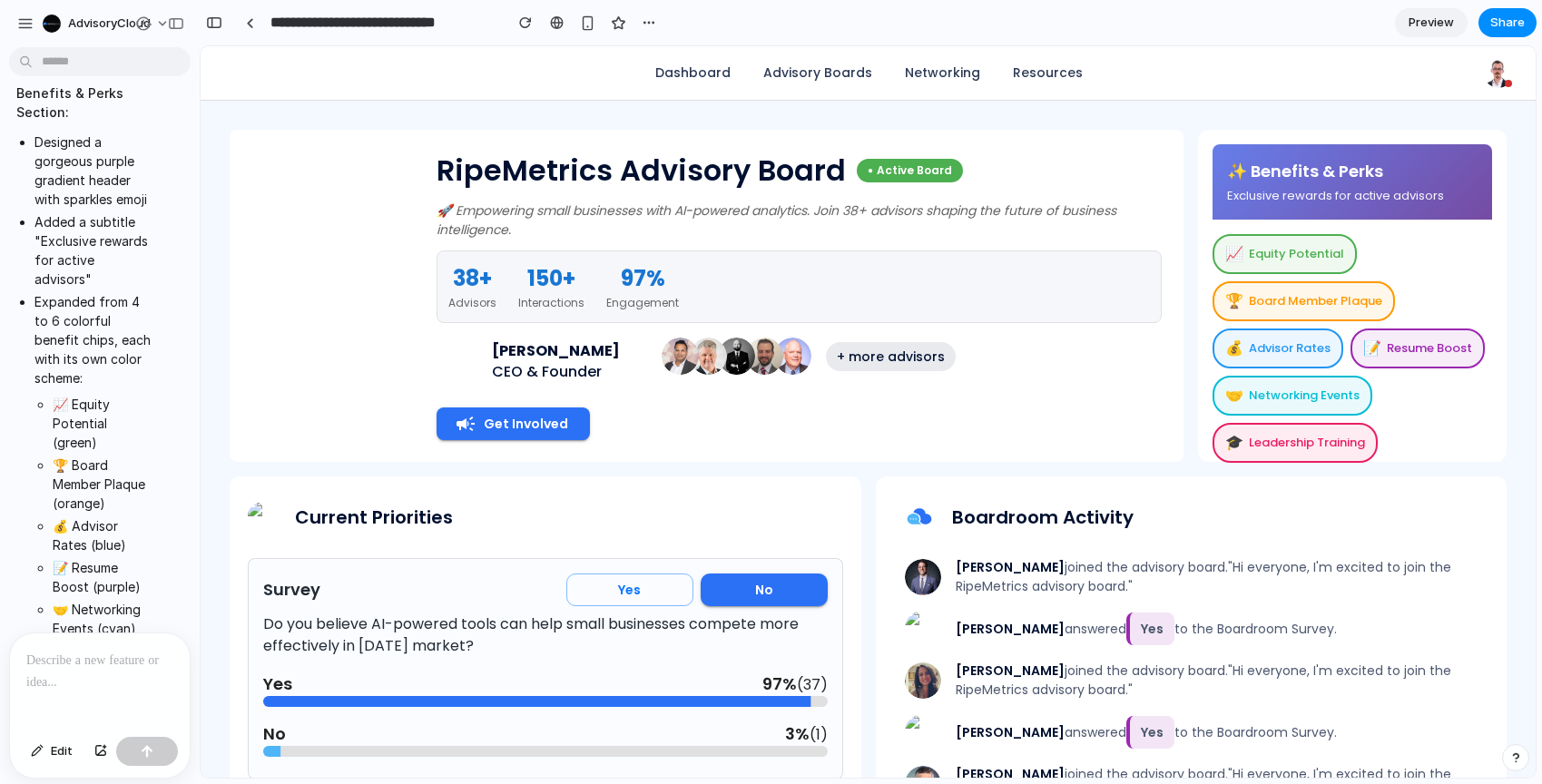
click at [121, 676] on div at bounding box center [100, 681] width 179 height 96
click at [178, 745] on div "Edit" at bounding box center [100, 754] width 179 height 48
click at [174, 745] on button "button" at bounding box center [146, 751] width 61 height 29
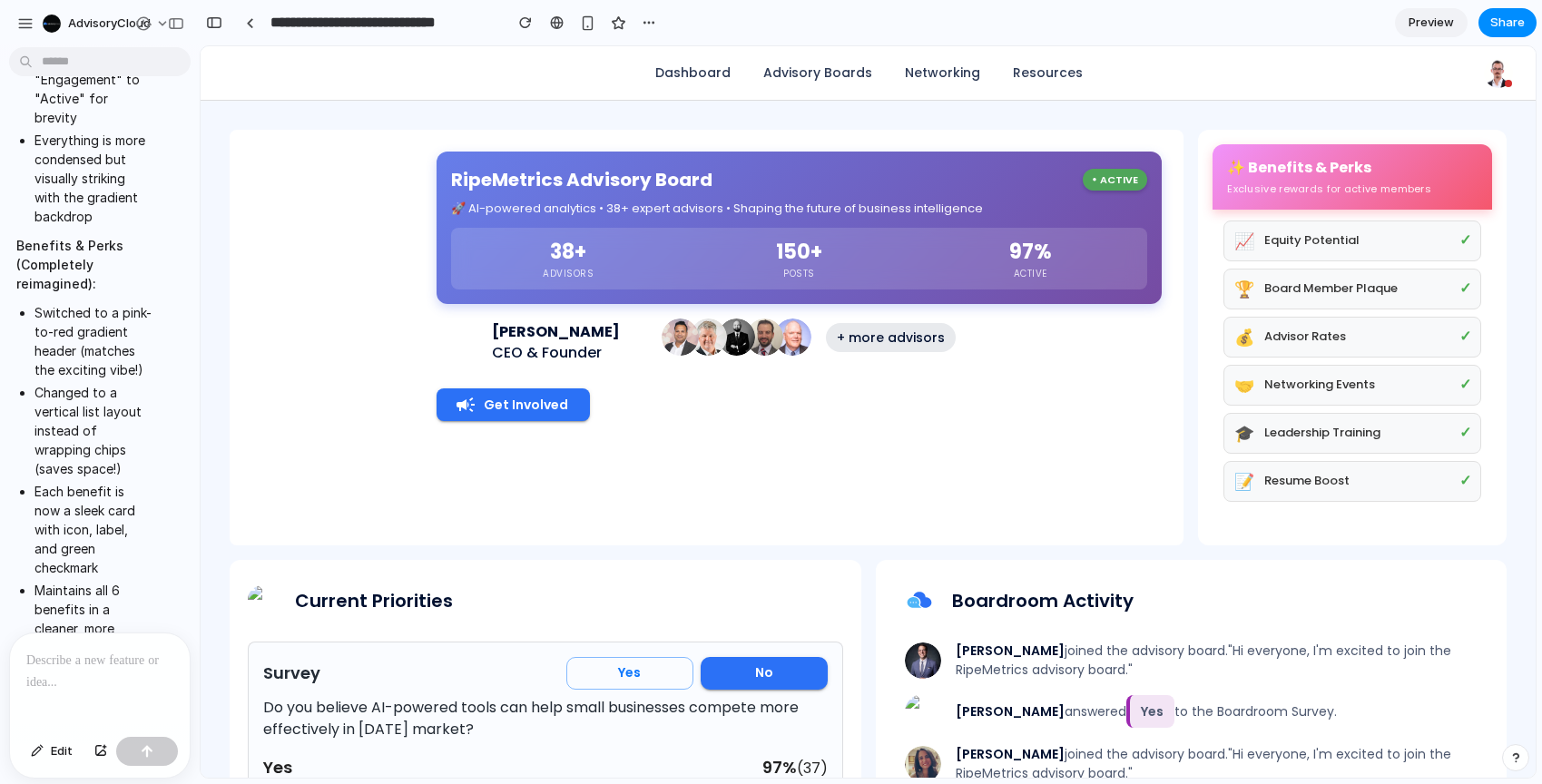
click at [103, 673] on div at bounding box center [100, 681] width 179 height 96
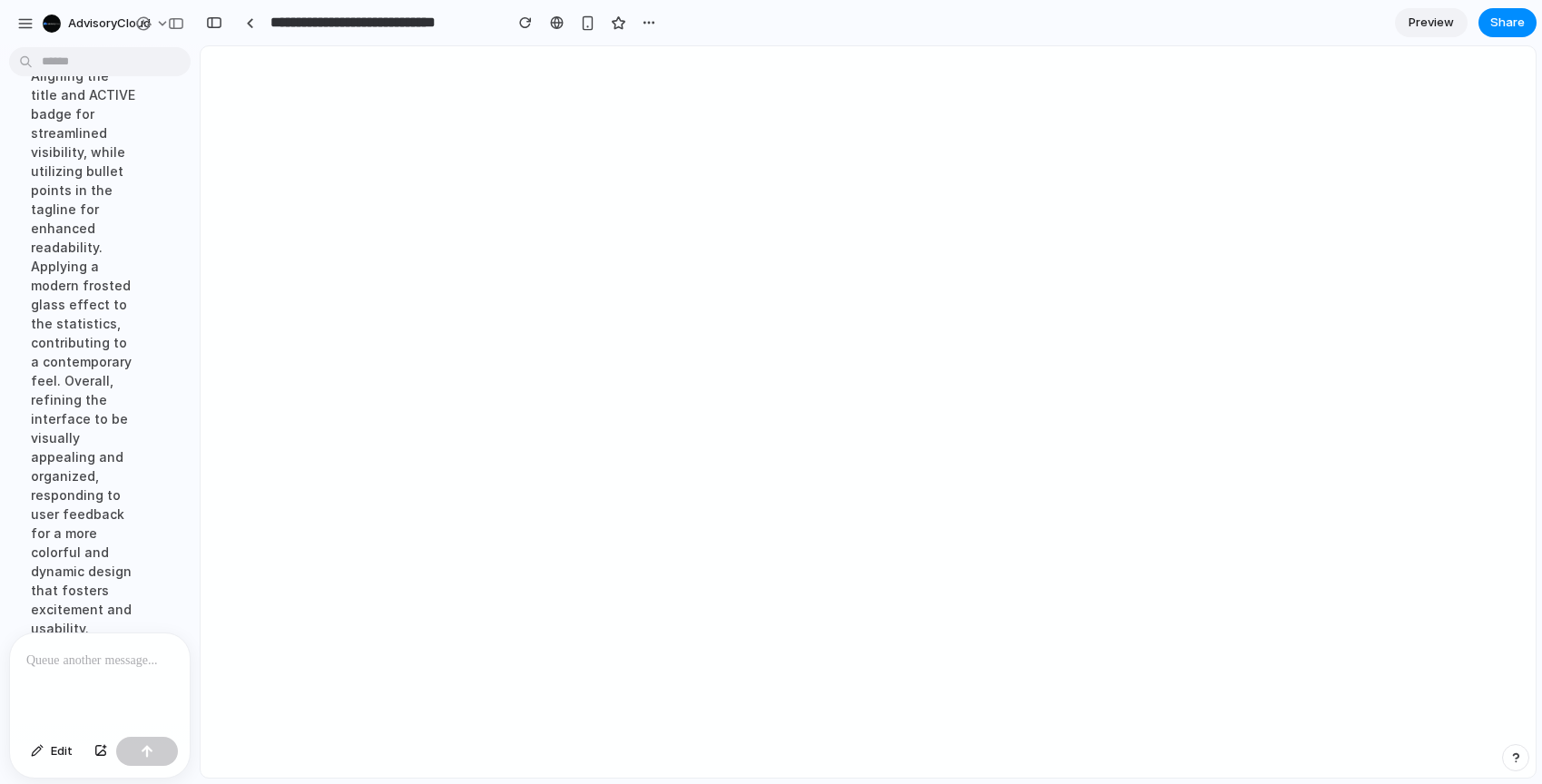
scroll to position [5798, 0]
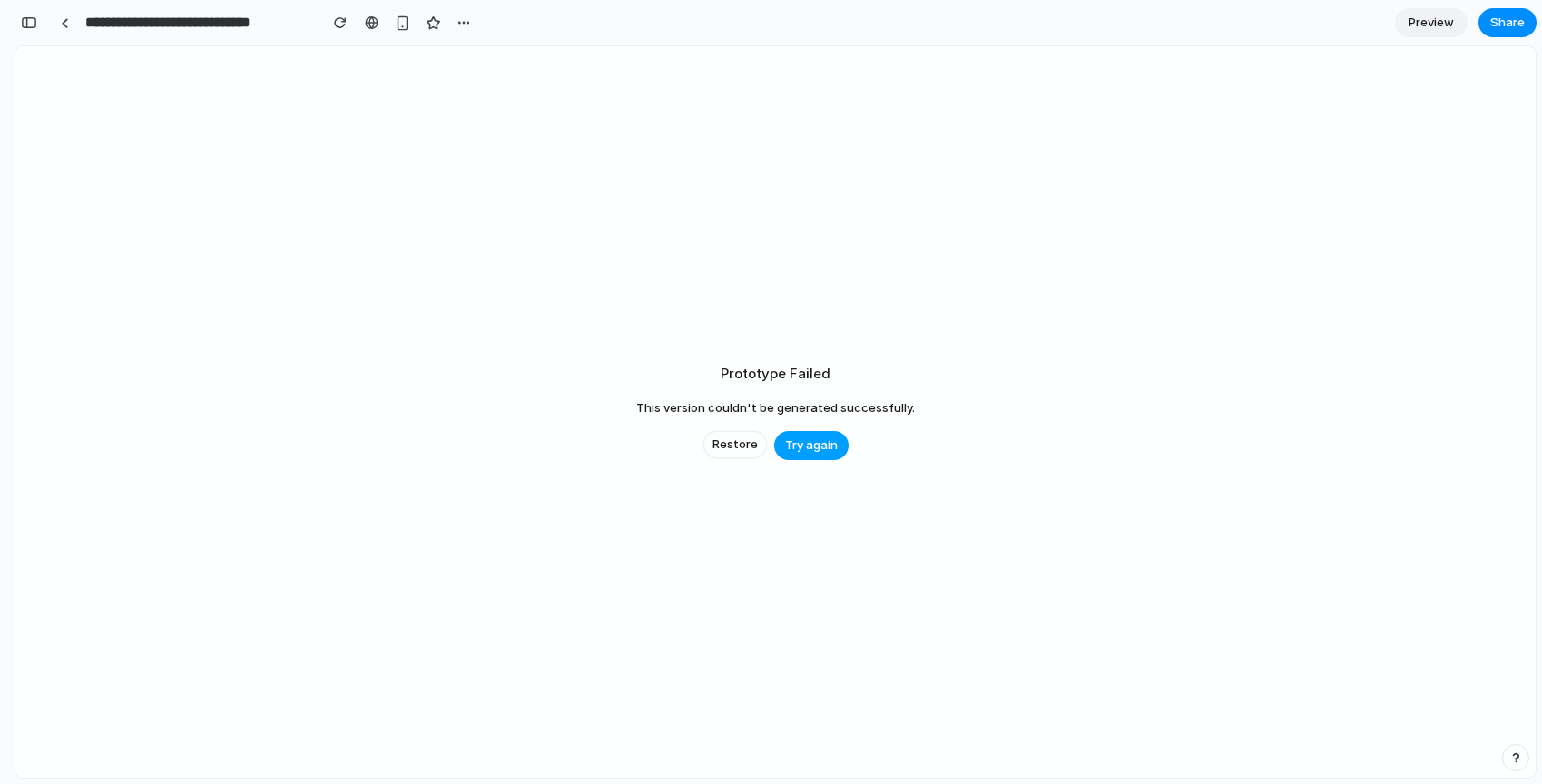
click at [814, 452] on span "Try again" at bounding box center [812, 446] width 53 height 18
click at [722, 431] on div "Restore Try again" at bounding box center [776, 446] width 146 height 29
click at [728, 440] on span "Restore" at bounding box center [736, 445] width 46 height 18
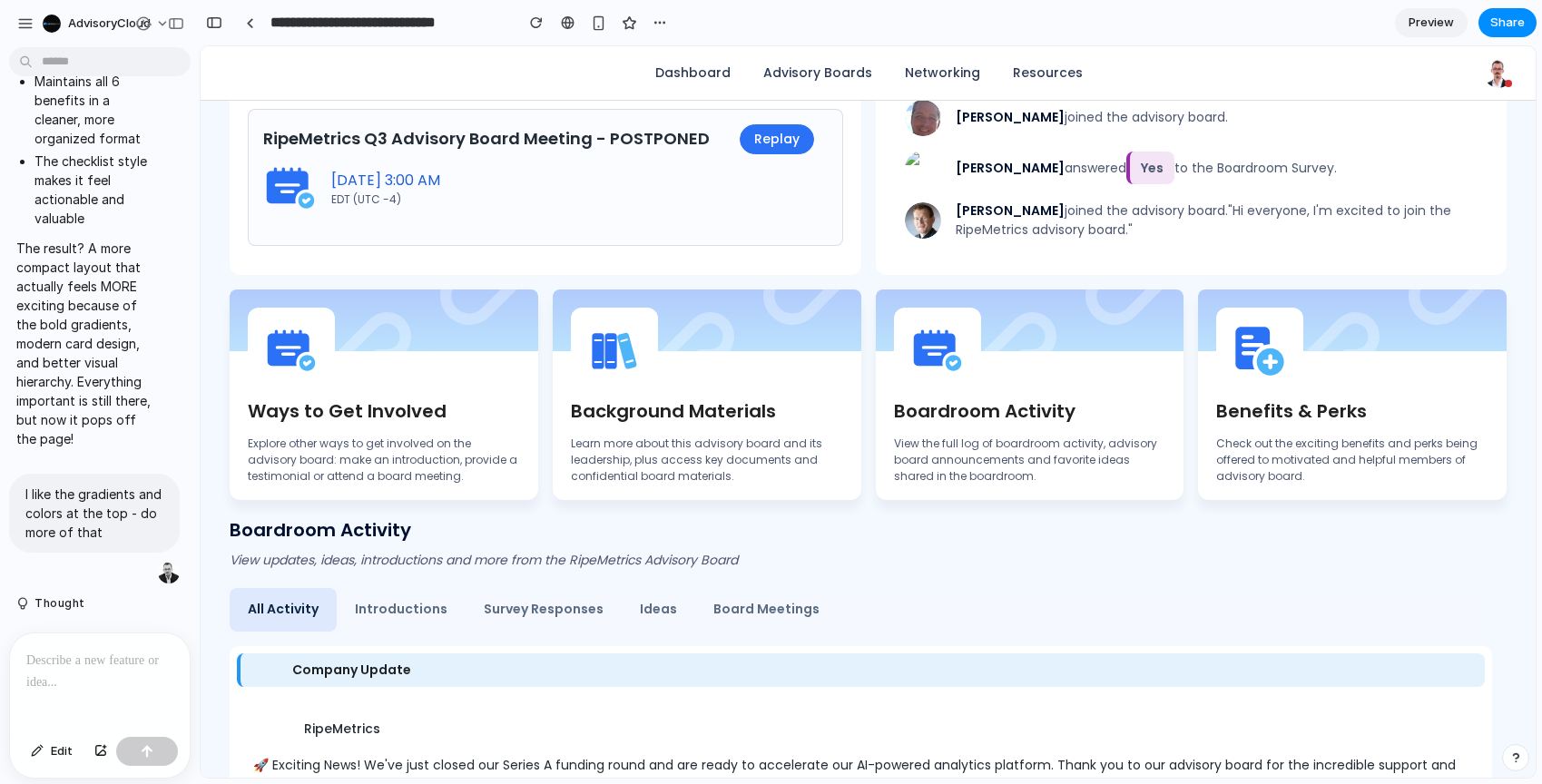
scroll to position [0, 0]
click at [103, 485] on p "I like the gradients and colors at the top - do more of that" at bounding box center [94, 513] width 138 height 57
copy div "I like the gradients and colors at the top - do more of that"
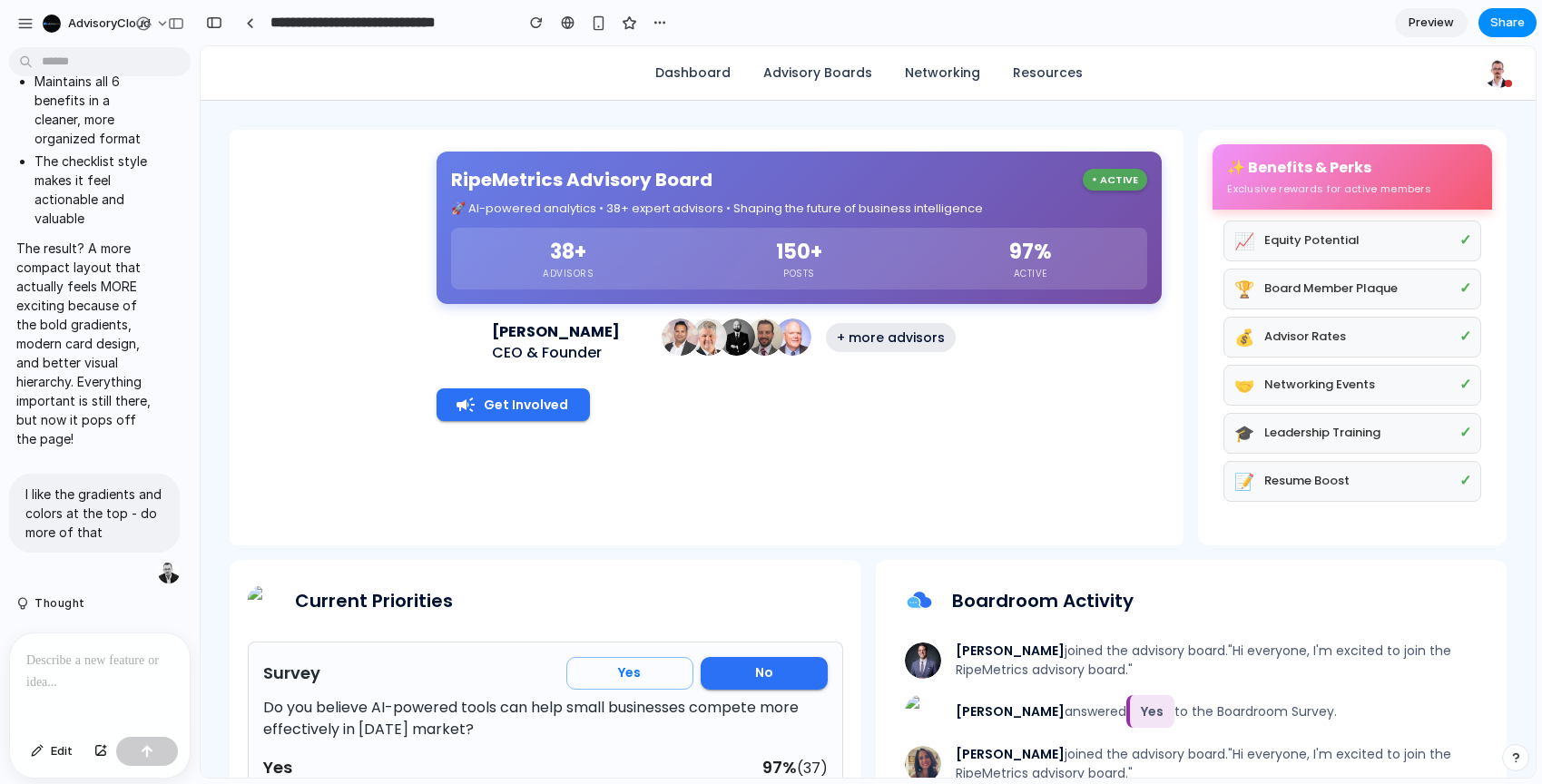
click at [102, 671] on p at bounding box center [100, 660] width 147 height 22
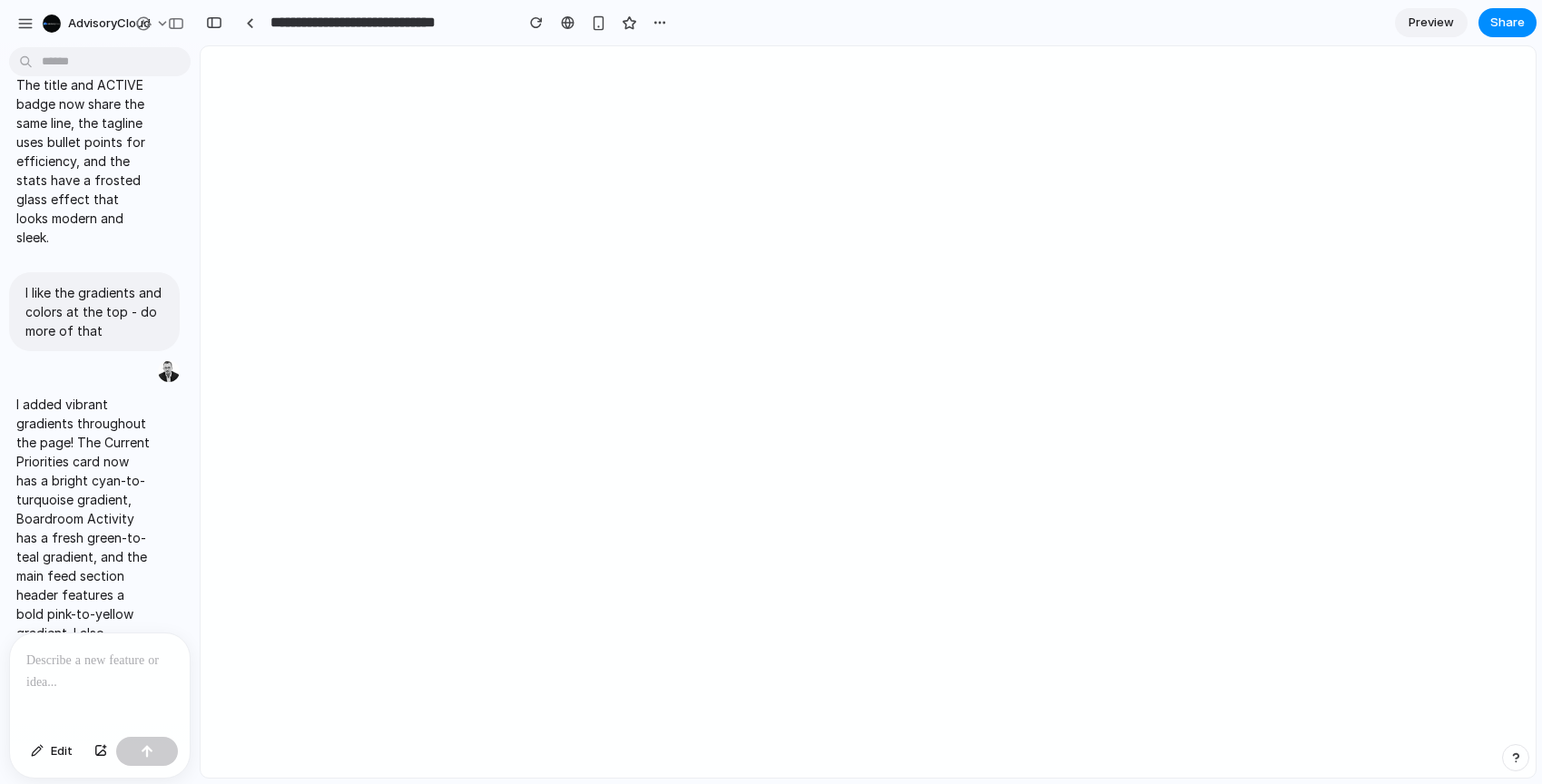
scroll to position [6196, 0]
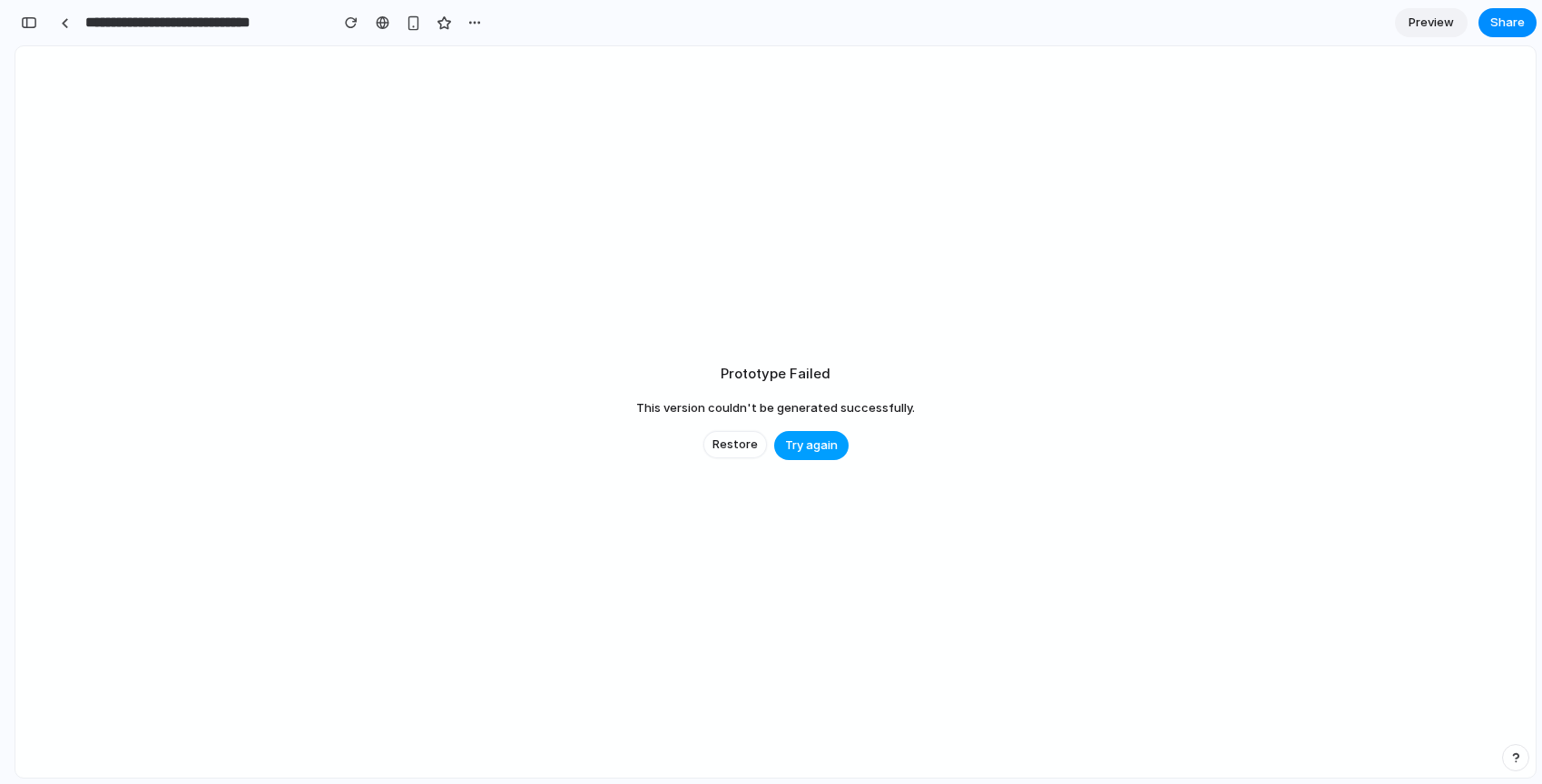
click at [825, 457] on button "Try again" at bounding box center [811, 446] width 74 height 29
click at [825, 456] on button "Try again" at bounding box center [811, 446] width 74 height 29
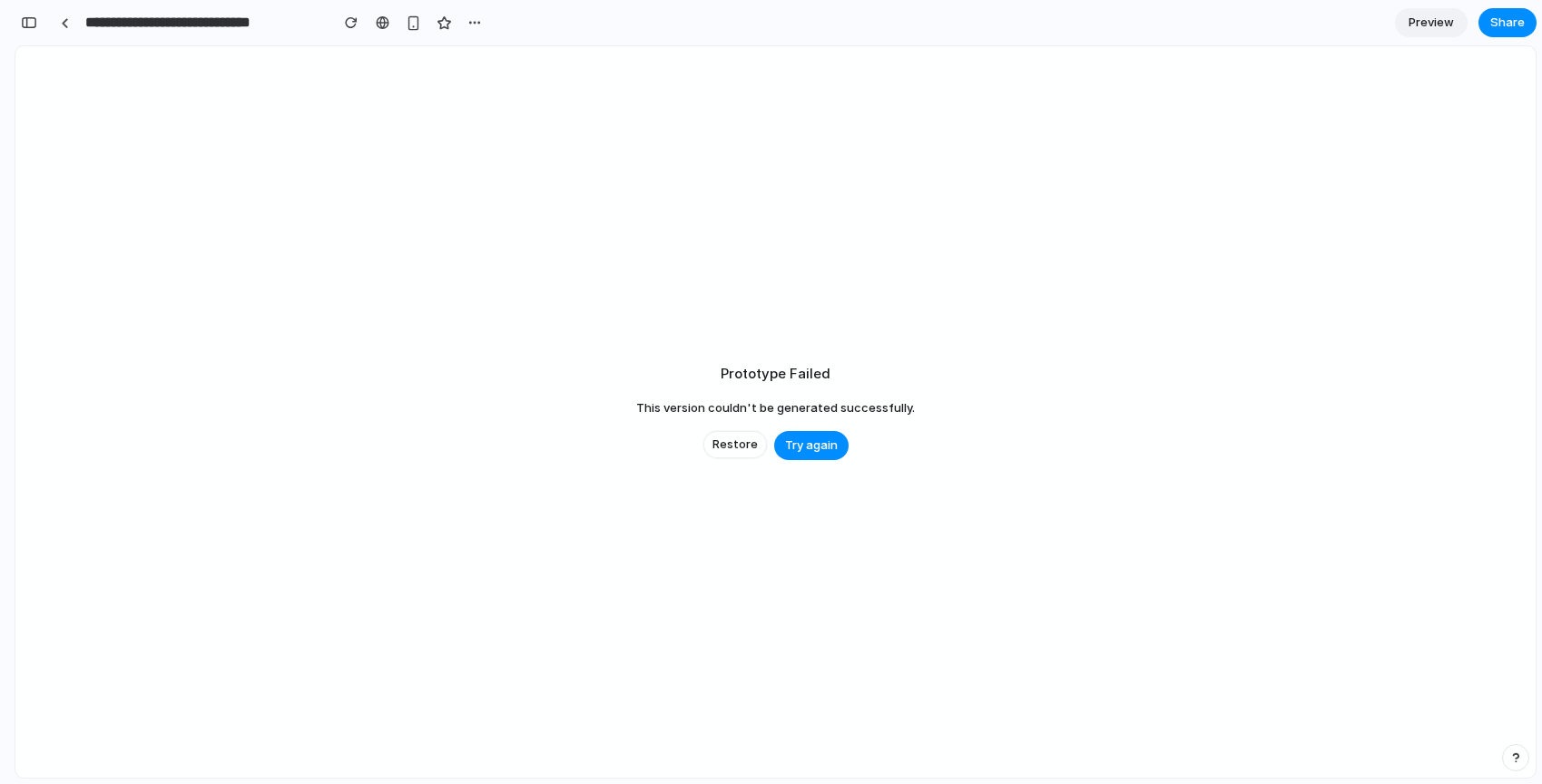
click at [809, 462] on div "Prototype Failed This version couldn't be generated successfully. Restore Try a…" at bounding box center [775, 413] width 1520 height 732
click at [813, 449] on span "Try again" at bounding box center [812, 446] width 53 height 18
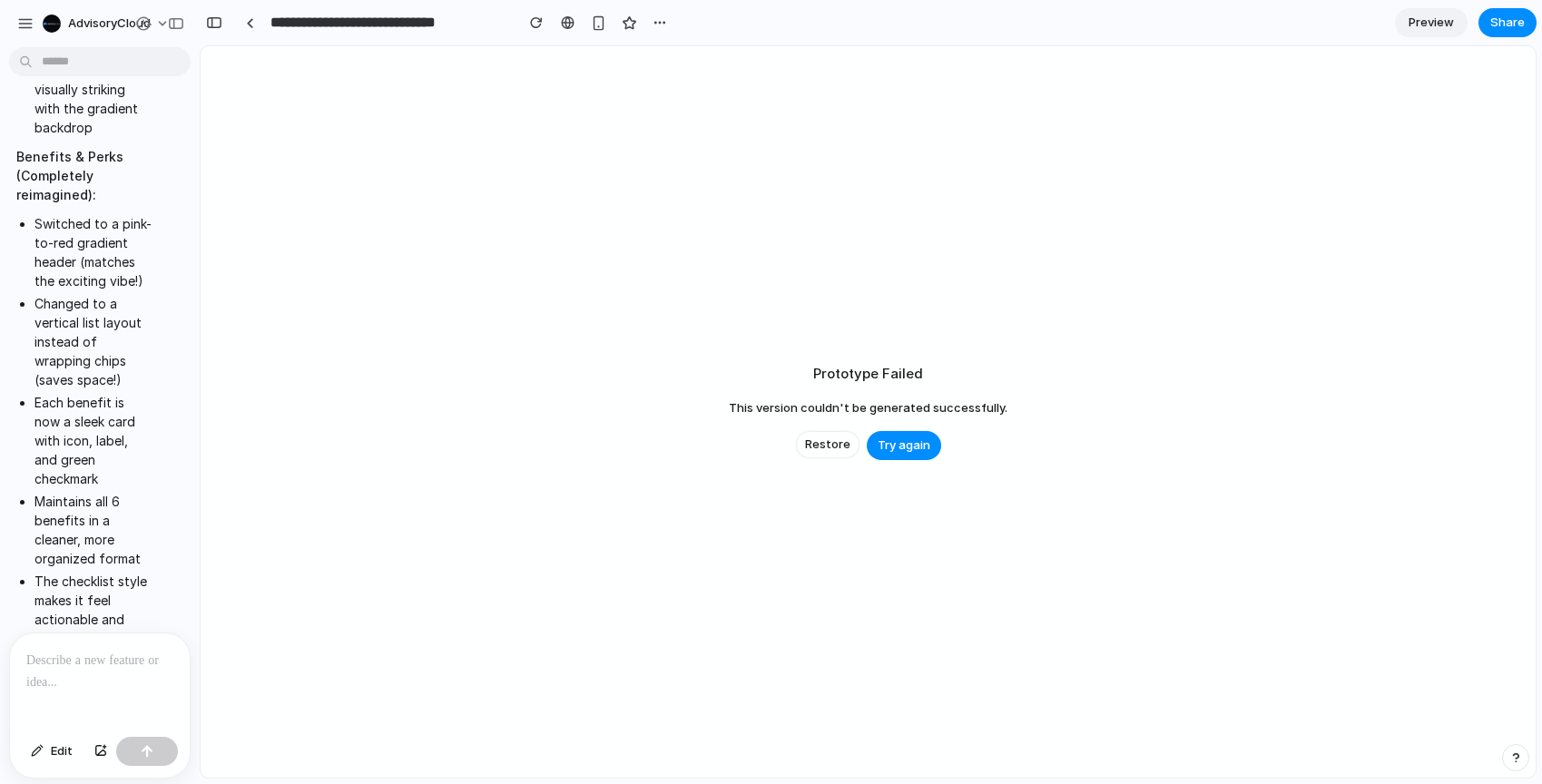
click at [13, 375] on div at bounding box center [8, 392] width 16 height 784
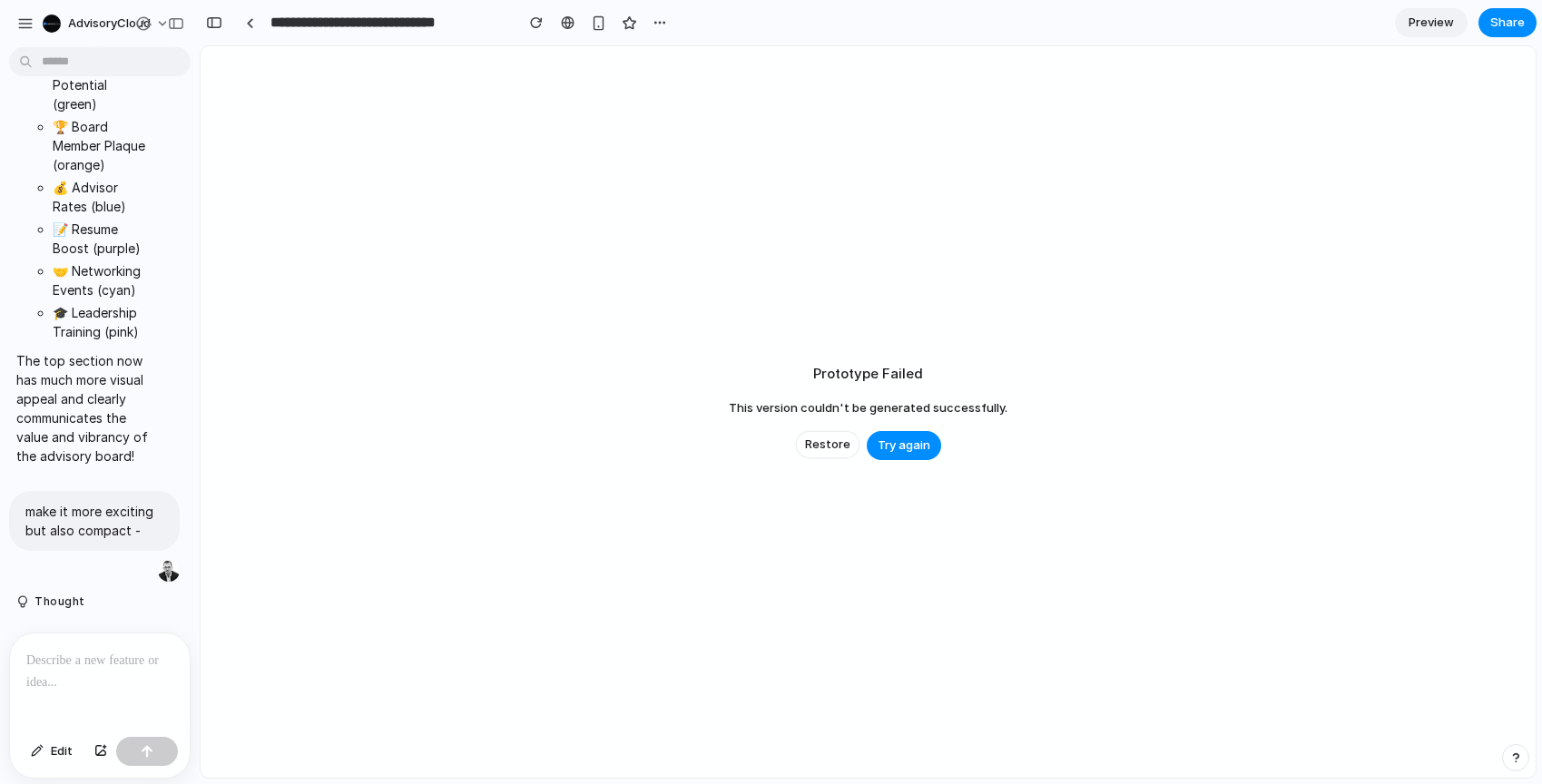
scroll to position [3257, 0]
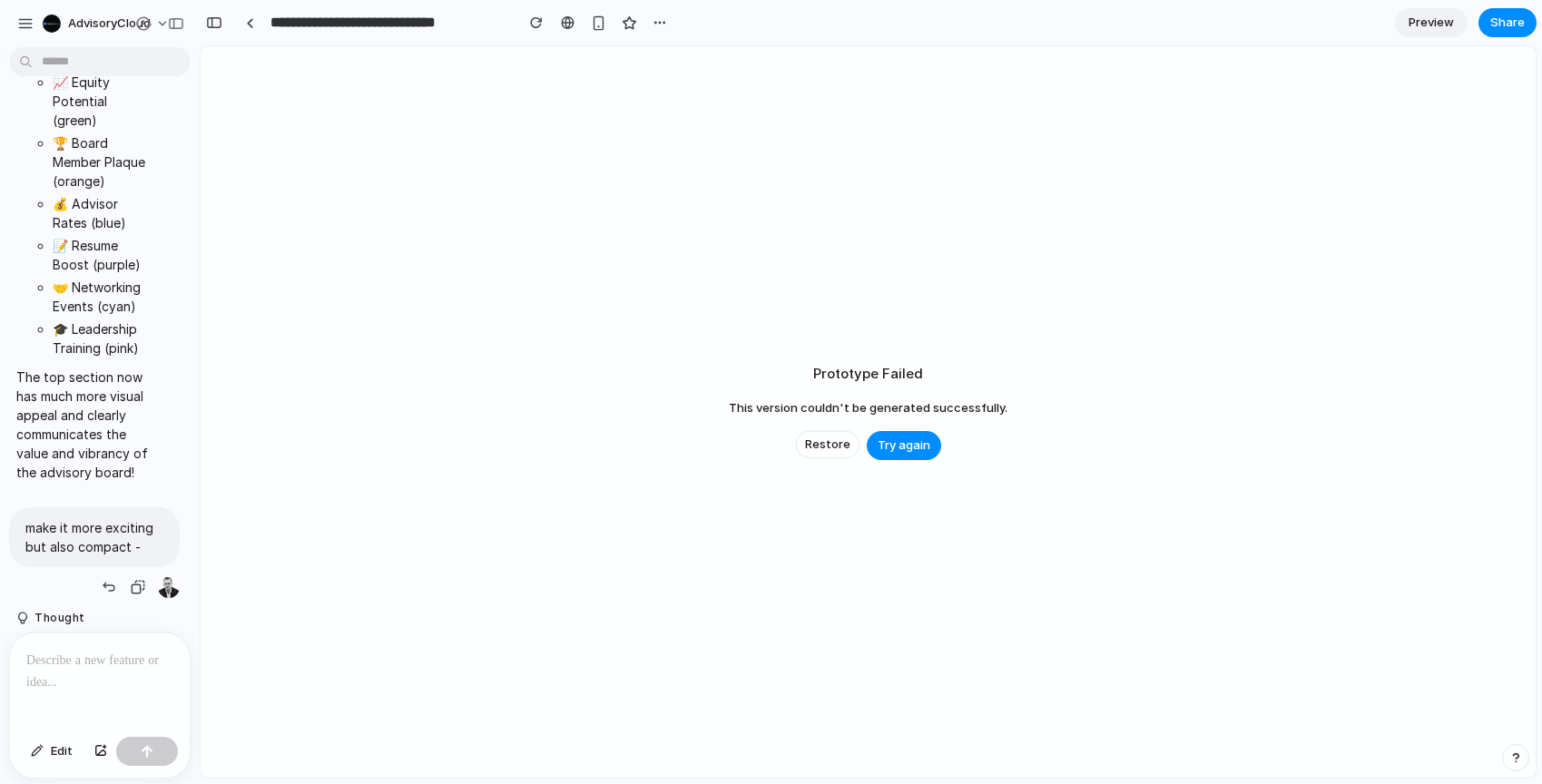
click at [97, 518] on p "make it more exciting but also compact -" at bounding box center [94, 537] width 138 height 38
click at [143, 580] on div "button" at bounding box center [138, 587] width 15 height 15
click at [94, 674] on div at bounding box center [100, 681] width 179 height 96
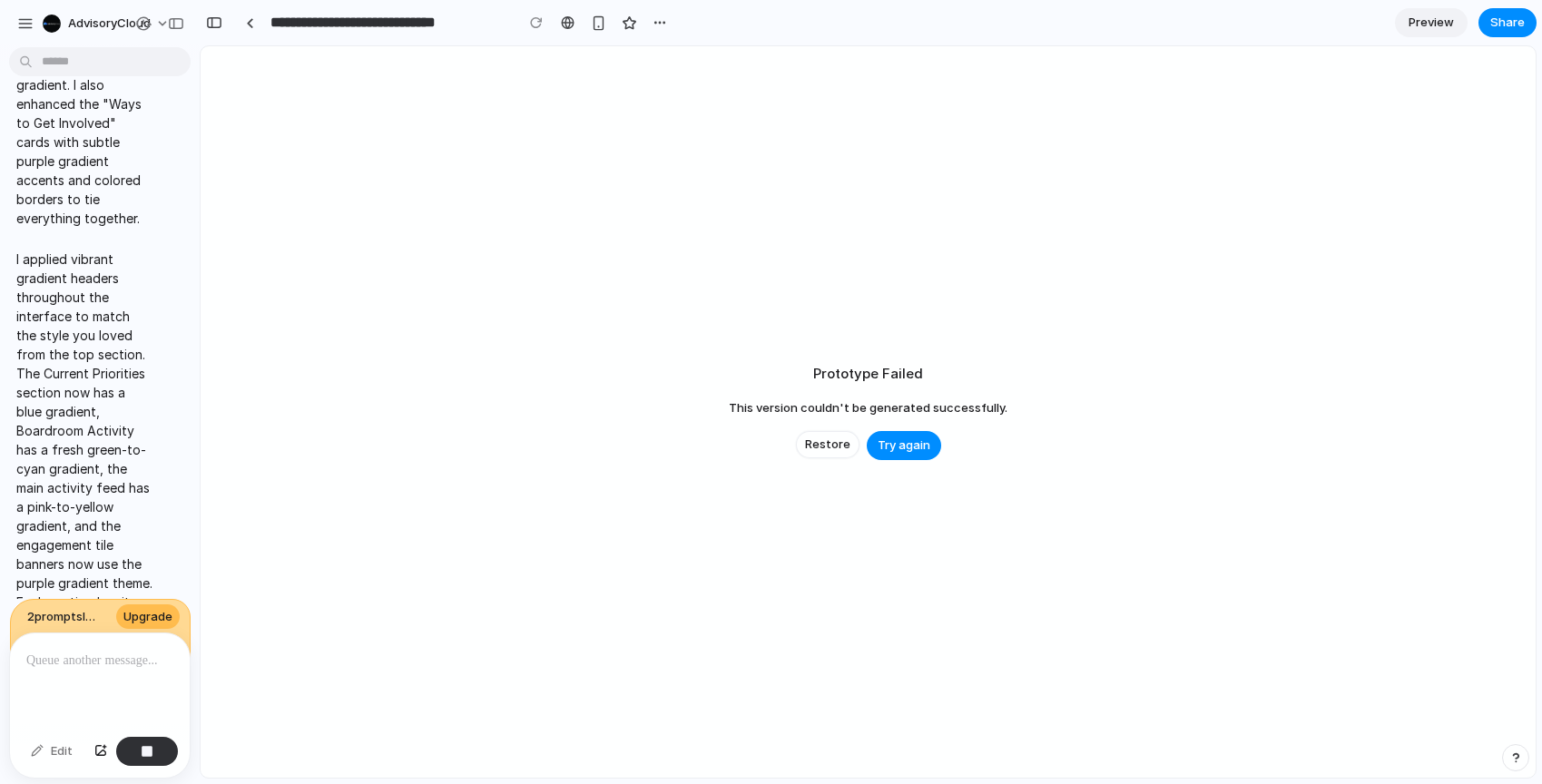
scroll to position [6274, 0]
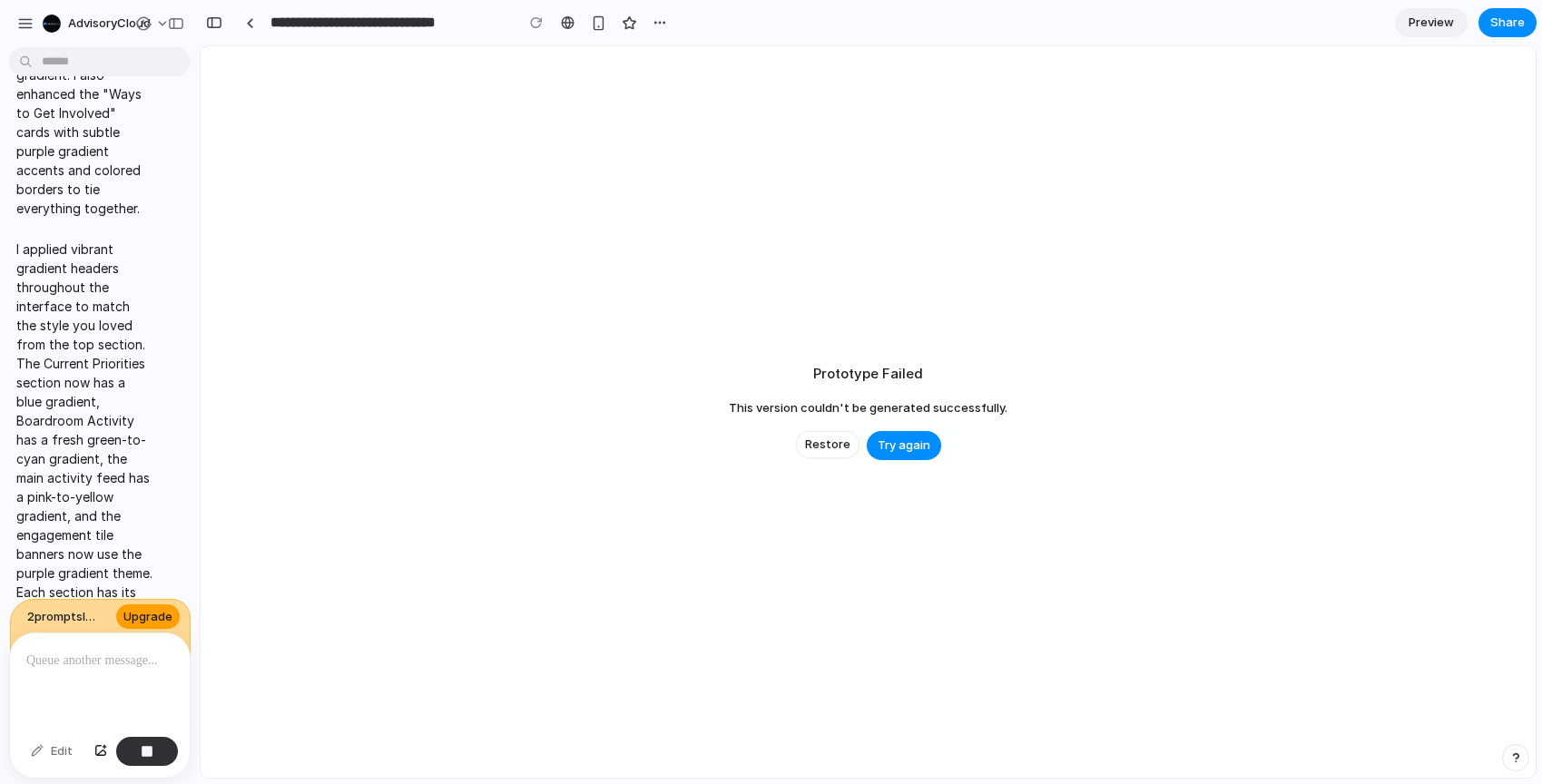
click at [160, 619] on span "Upgrade" at bounding box center [148, 618] width 49 height 18
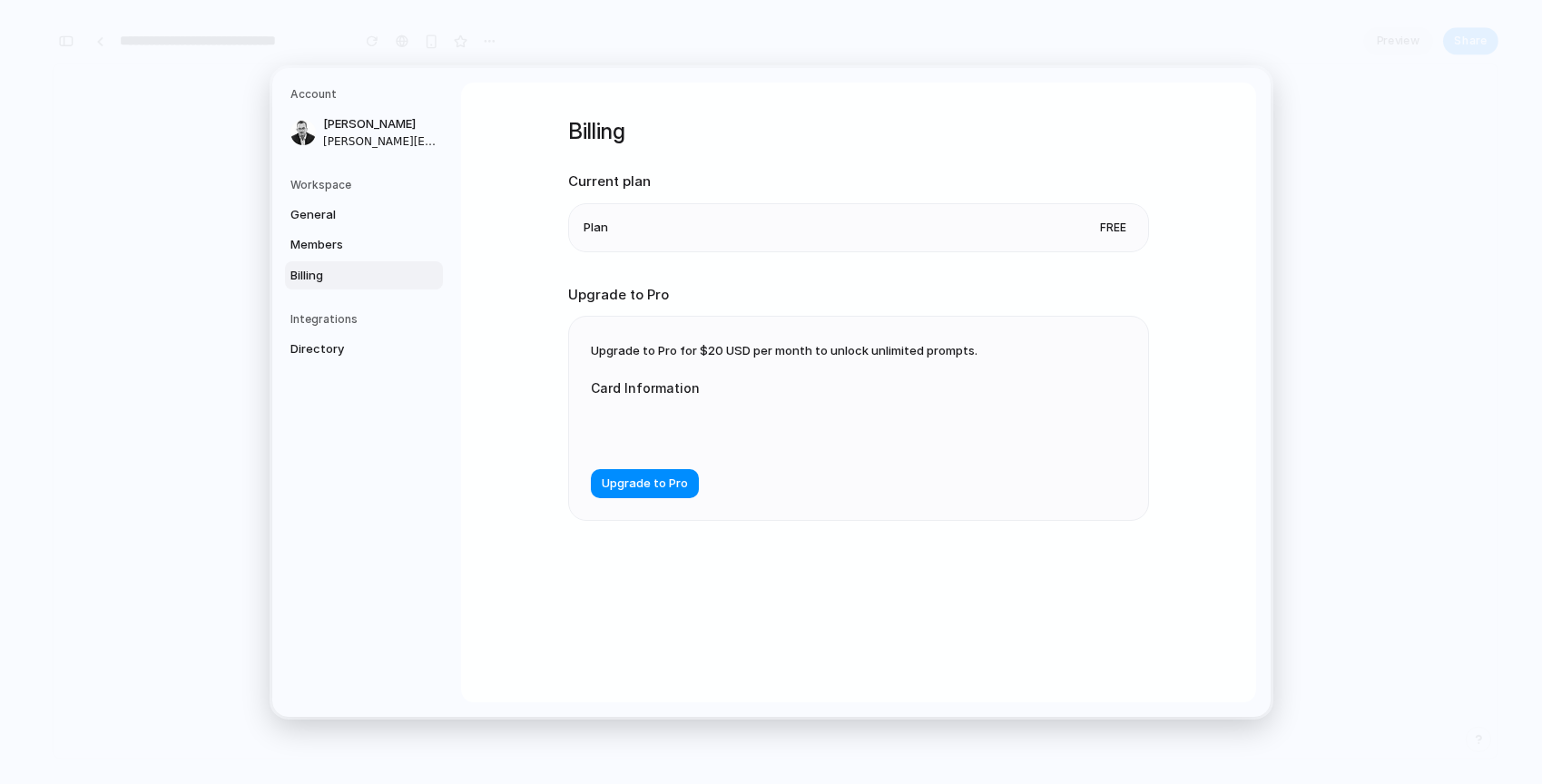
scroll to position [7143, 0]
click at [639, 485] on span "Upgrade to Pro" at bounding box center [645, 484] width 86 height 18
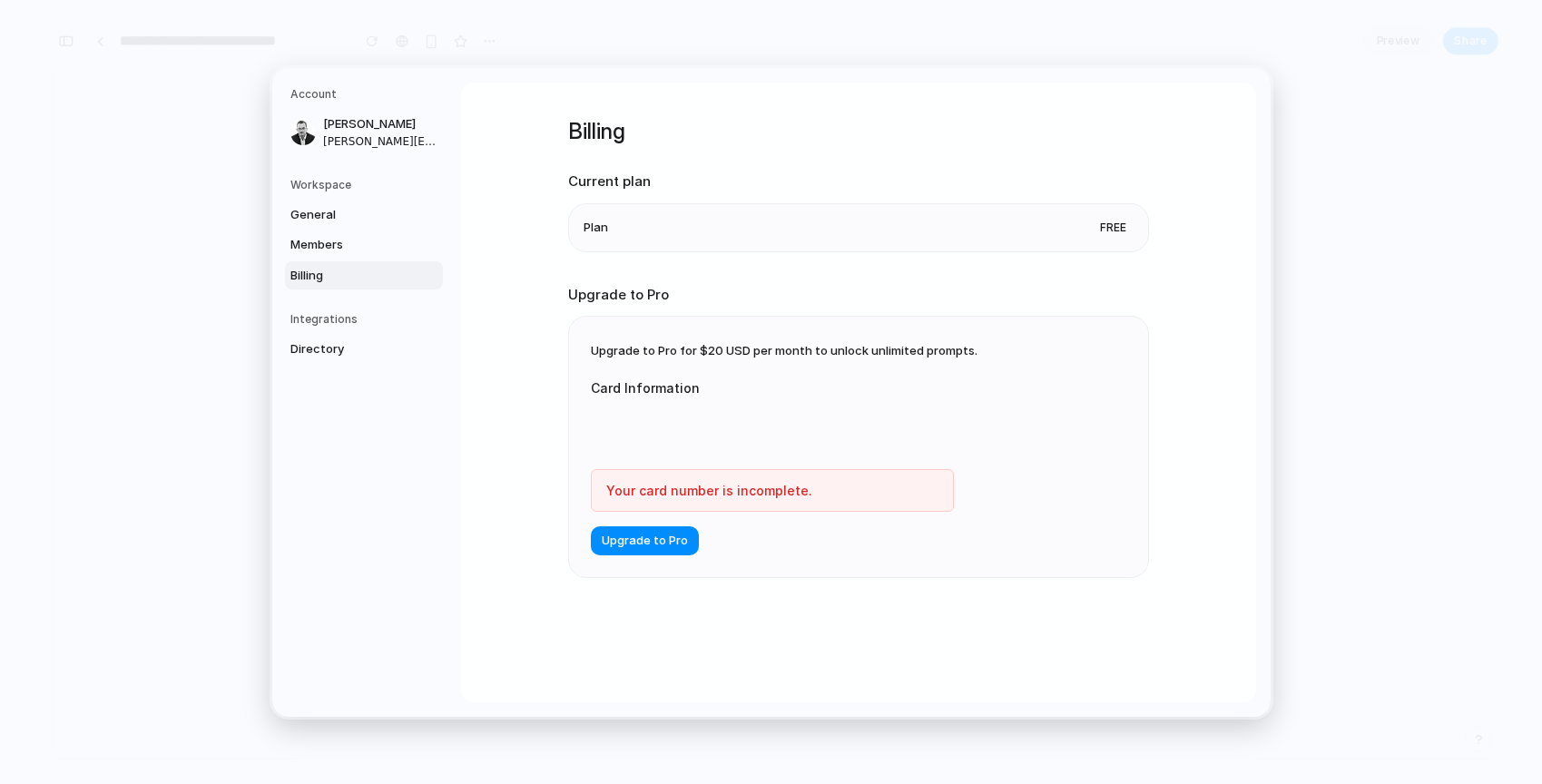
click at [663, 413] on div at bounding box center [772, 427] width 363 height 47
click at [666, 440] on div at bounding box center [772, 427] width 363 height 47
